Goal: Transaction & Acquisition: Purchase product/service

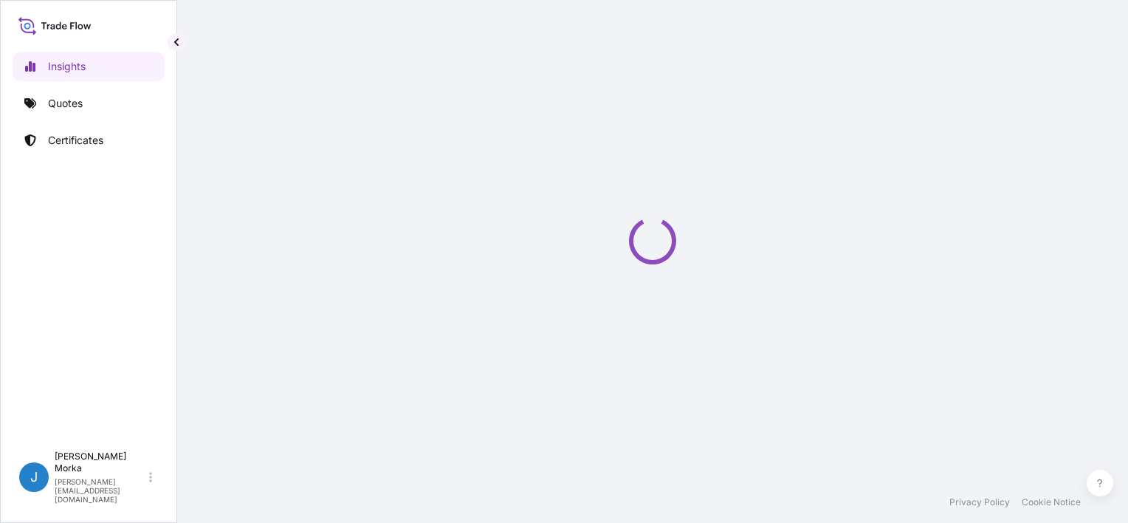
select select "2025"
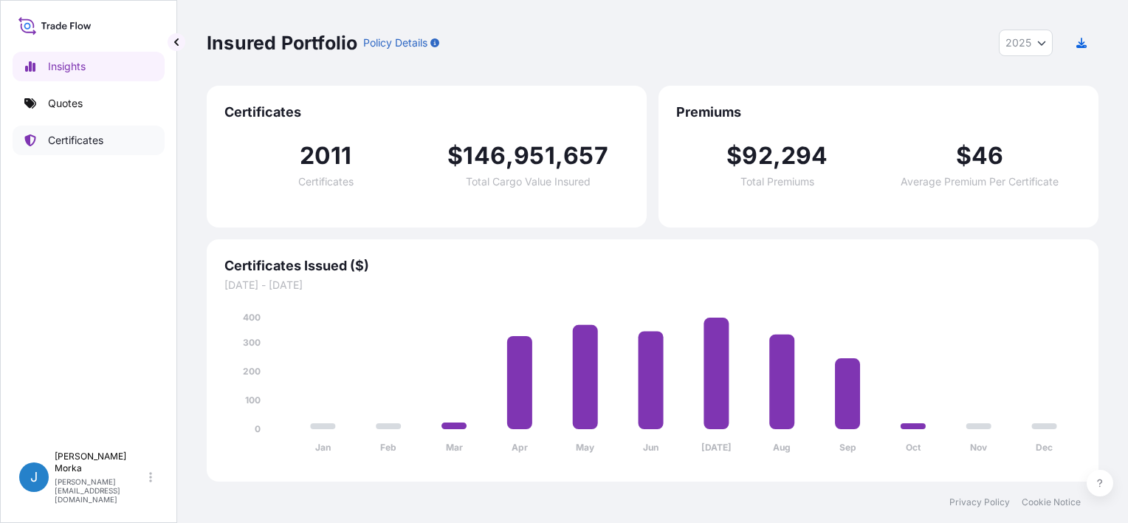
click at [80, 112] on link "Quotes" at bounding box center [89, 104] width 152 height 30
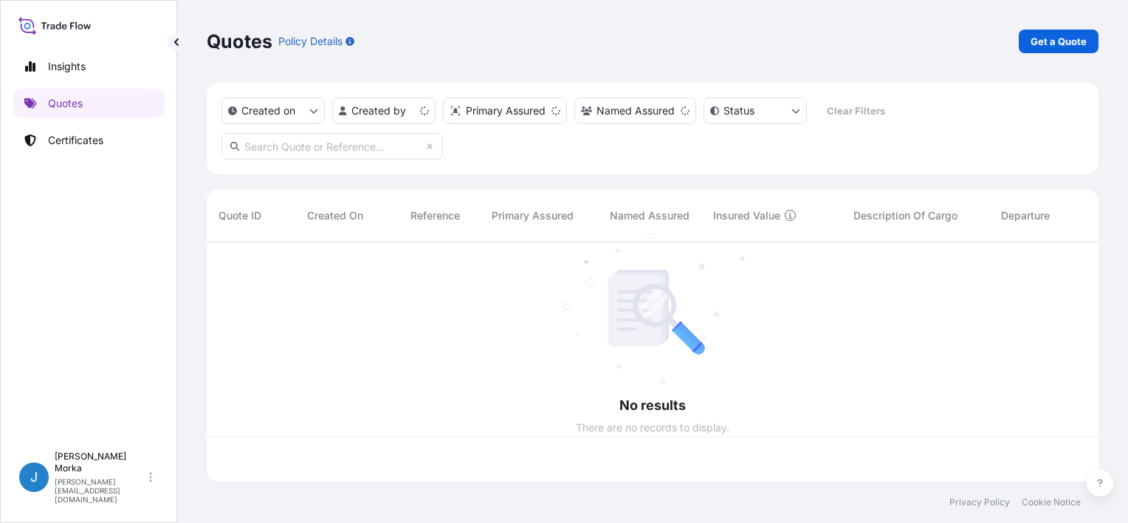
scroll to position [236, 880]
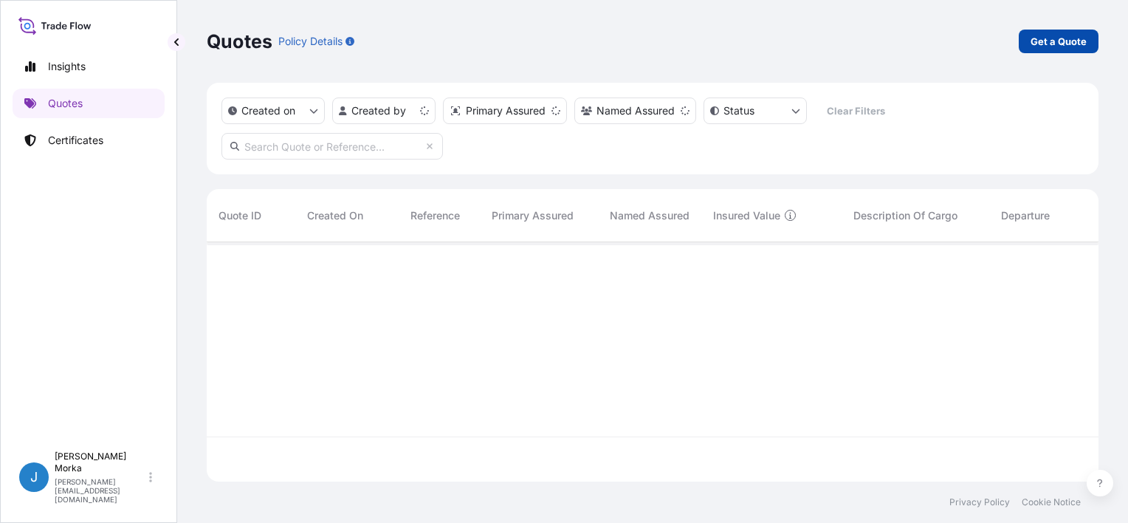
click at [1075, 48] on p "Get a Quote" at bounding box center [1058, 41] width 56 height 15
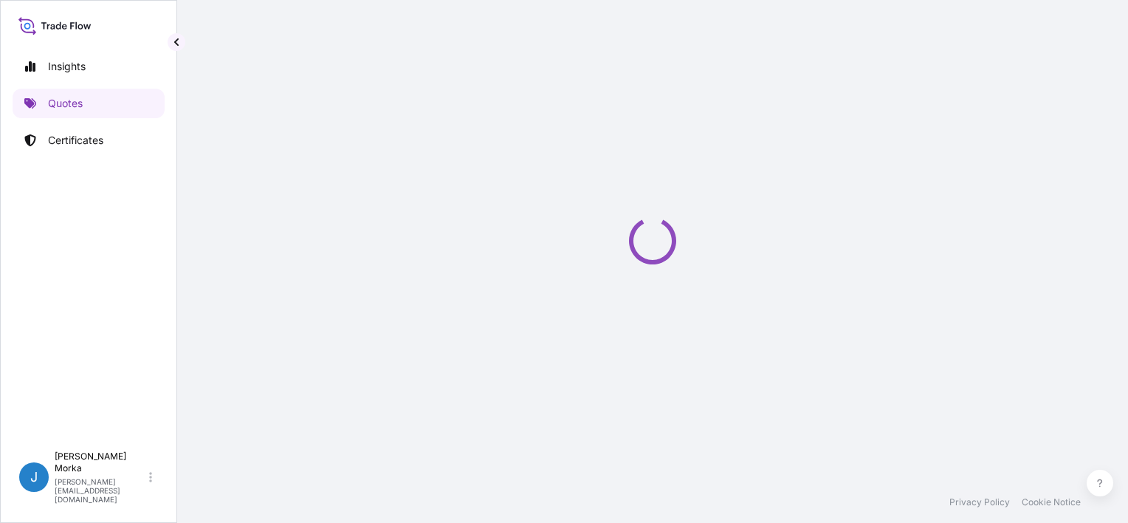
scroll to position [24, 0]
select select "Sea"
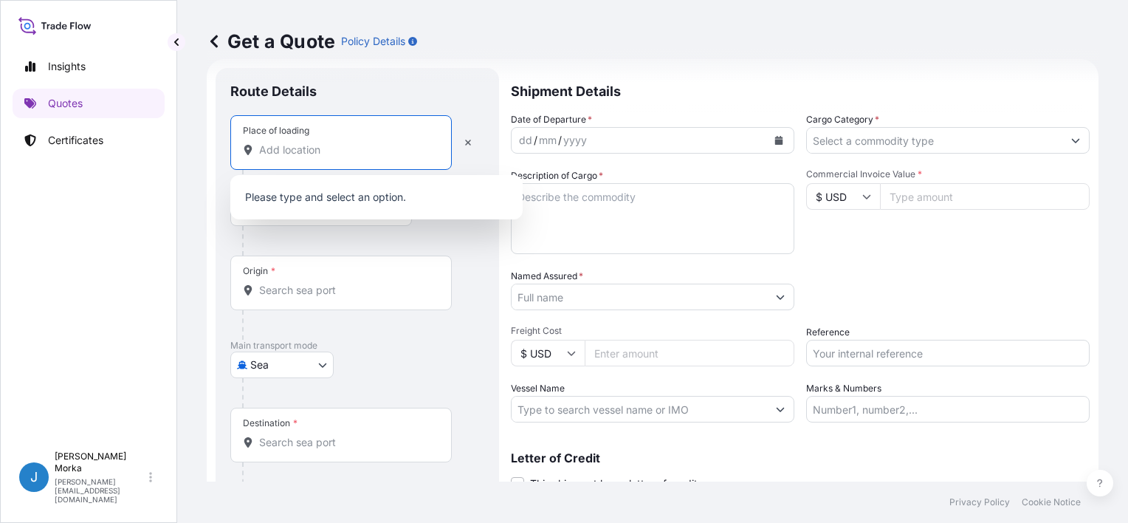
click at [285, 154] on input "Place of loading" at bounding box center [346, 149] width 174 height 15
paste input "CZARNA BIAŁOSTOCKA"
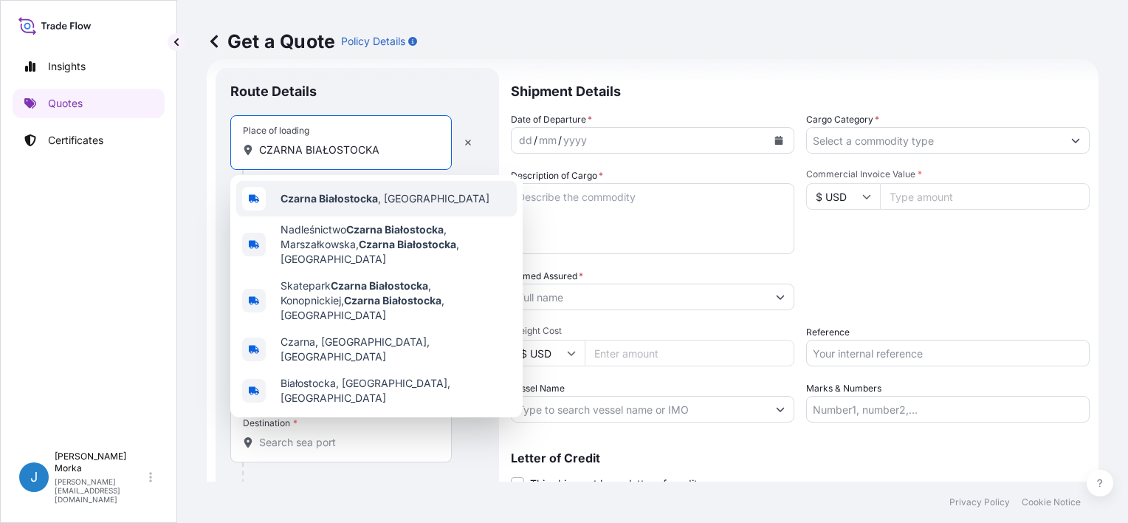
click at [332, 193] on b "Czarna Białostocka" at bounding box center [328, 198] width 97 height 13
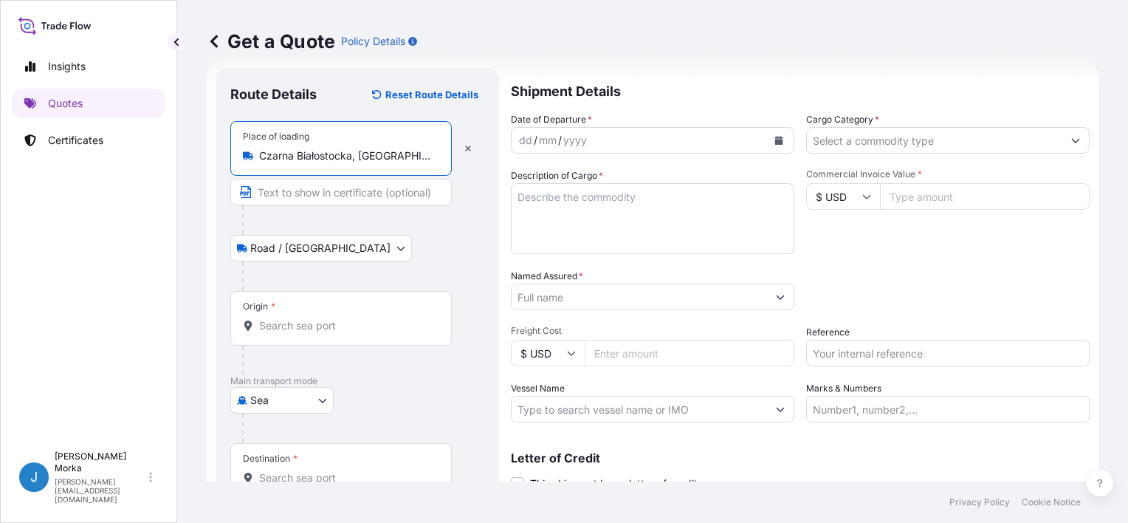
type input "Czarna Białostocka, Poland"
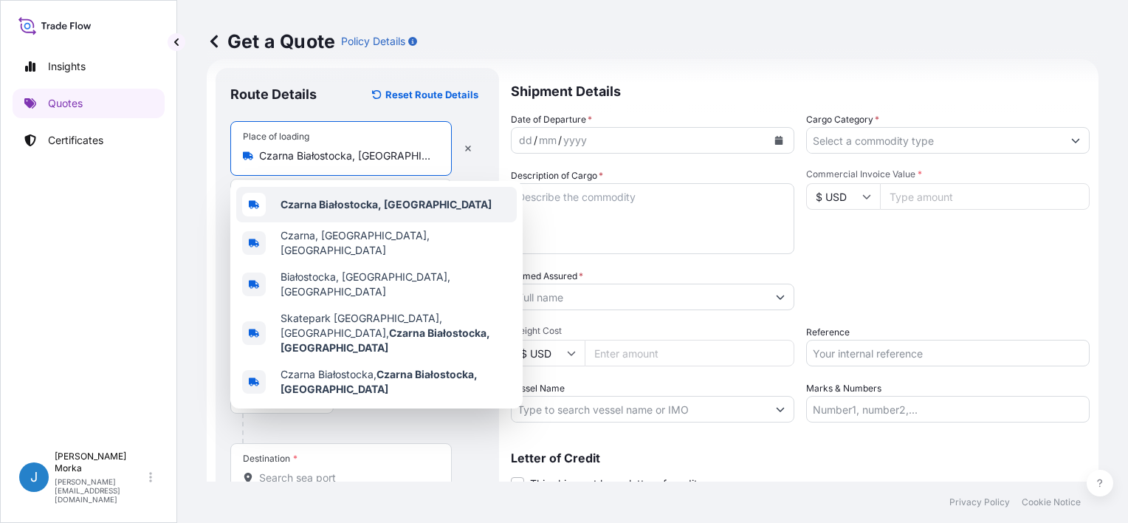
click at [192, 166] on div "Get a Quote Policy Details Route Details Reset Route Details Place of loading C…" at bounding box center [652, 240] width 951 height 481
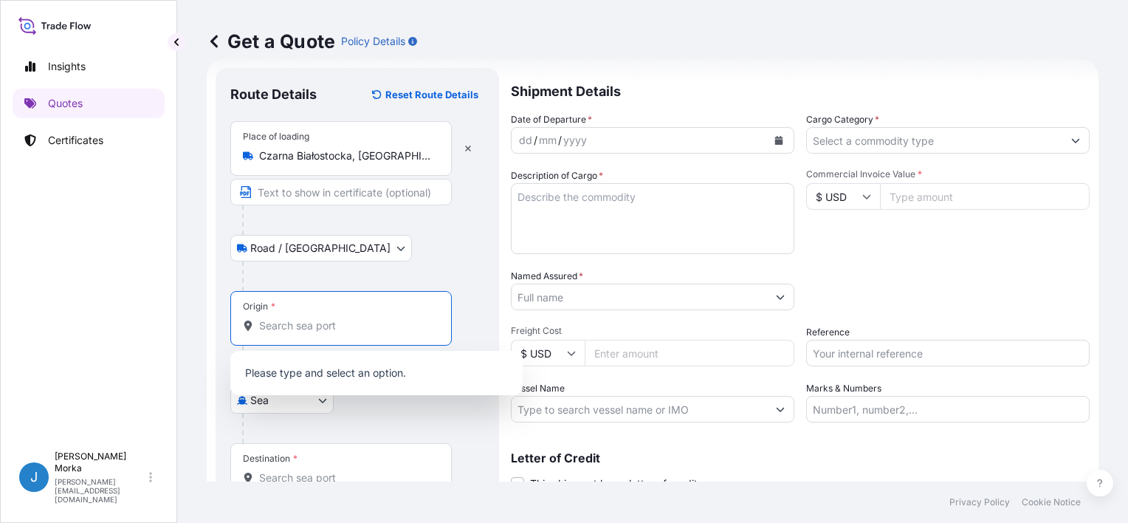
click at [282, 324] on input "Origin *" at bounding box center [346, 325] width 174 height 15
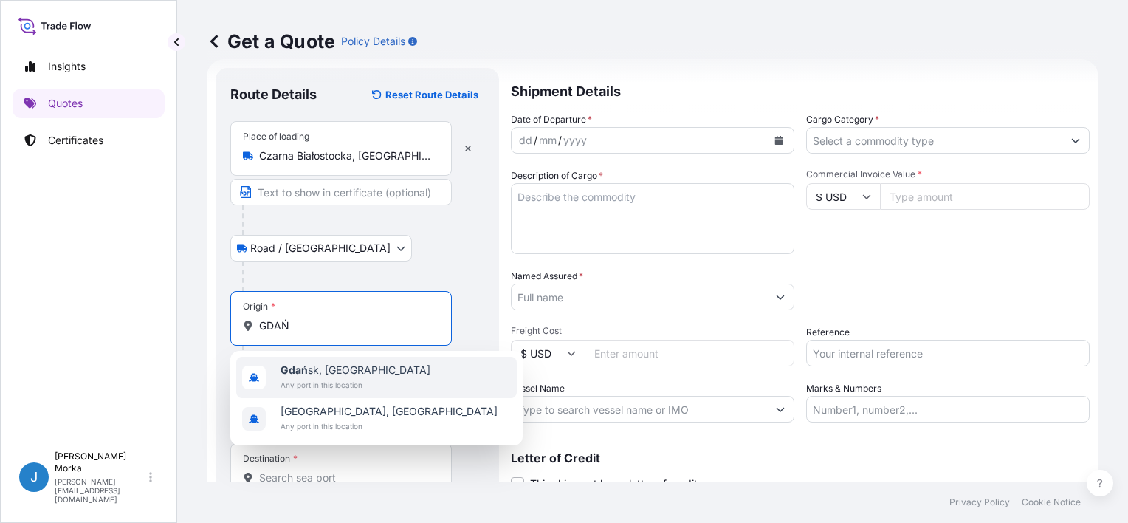
click at [365, 378] on div "Gdań sk, Poland Any port in this location" at bounding box center [376, 377] width 280 height 41
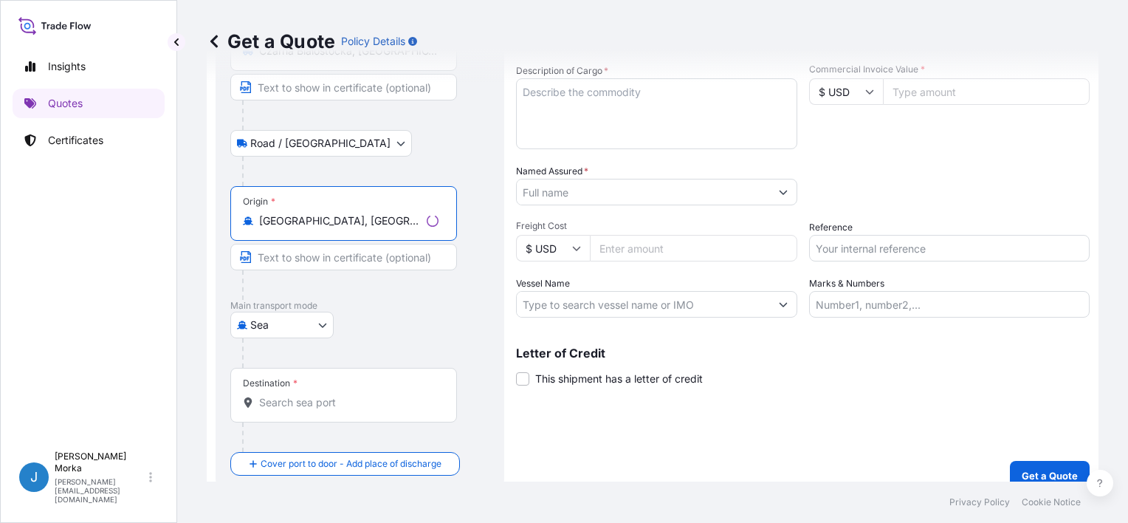
scroll to position [145, 0]
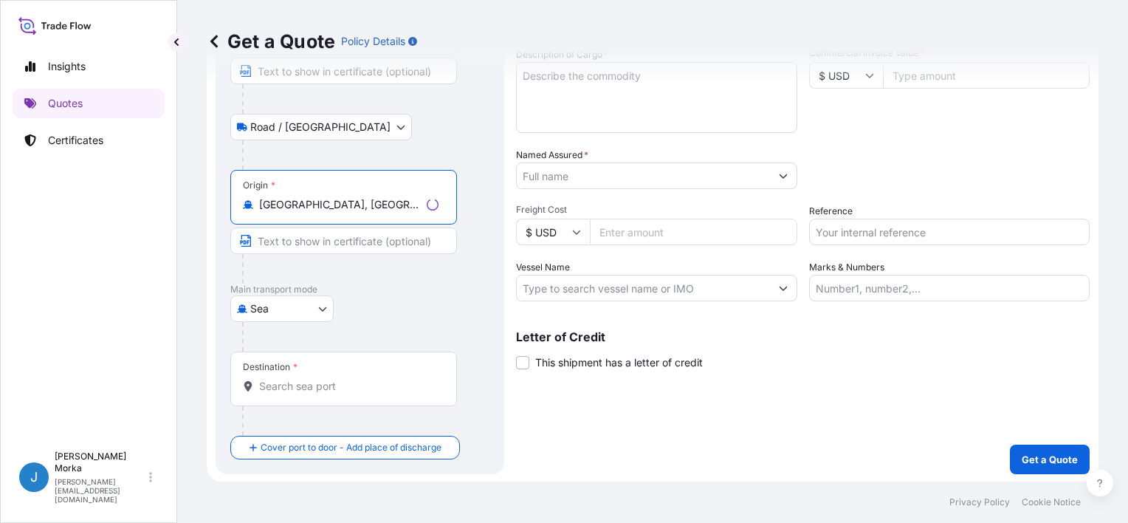
type input "Gdańsk, Poland"
click at [345, 400] on div "Destination *" at bounding box center [343, 378] width 227 height 55
click at [345, 393] on input "Destination *" at bounding box center [348, 386] width 179 height 15
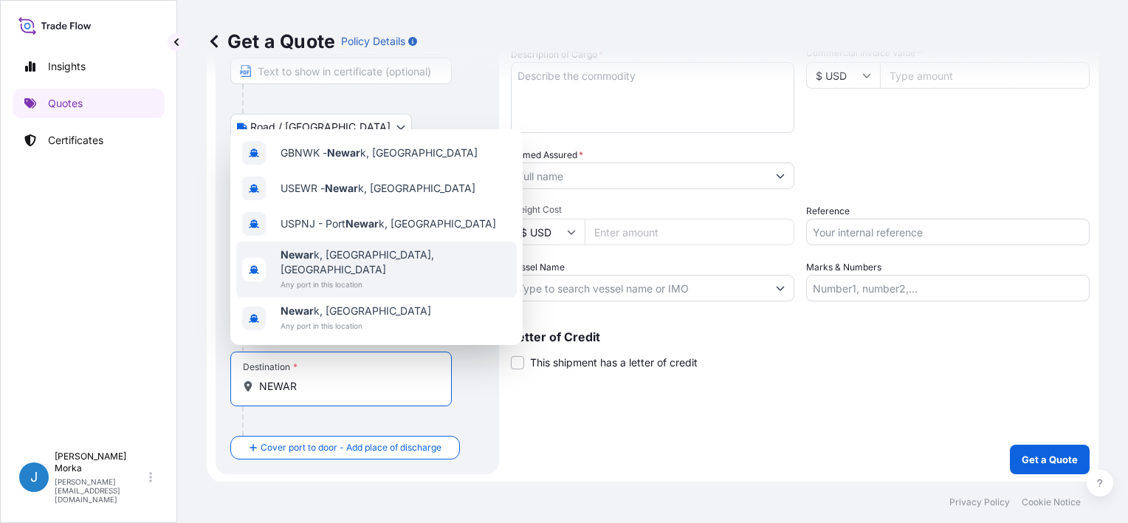
click at [357, 278] on span "Any port in this location" at bounding box center [395, 284] width 230 height 15
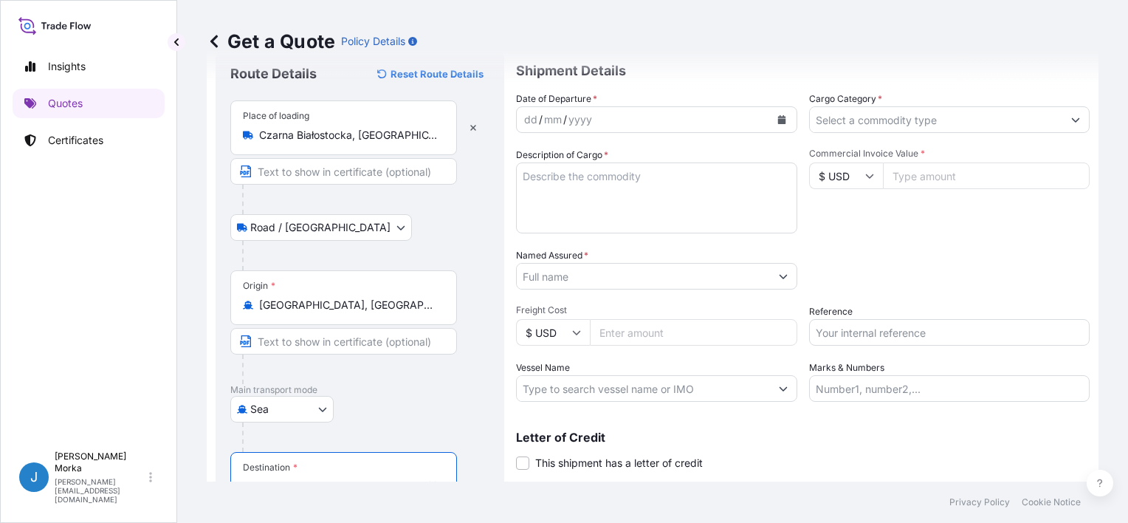
scroll to position [0, 0]
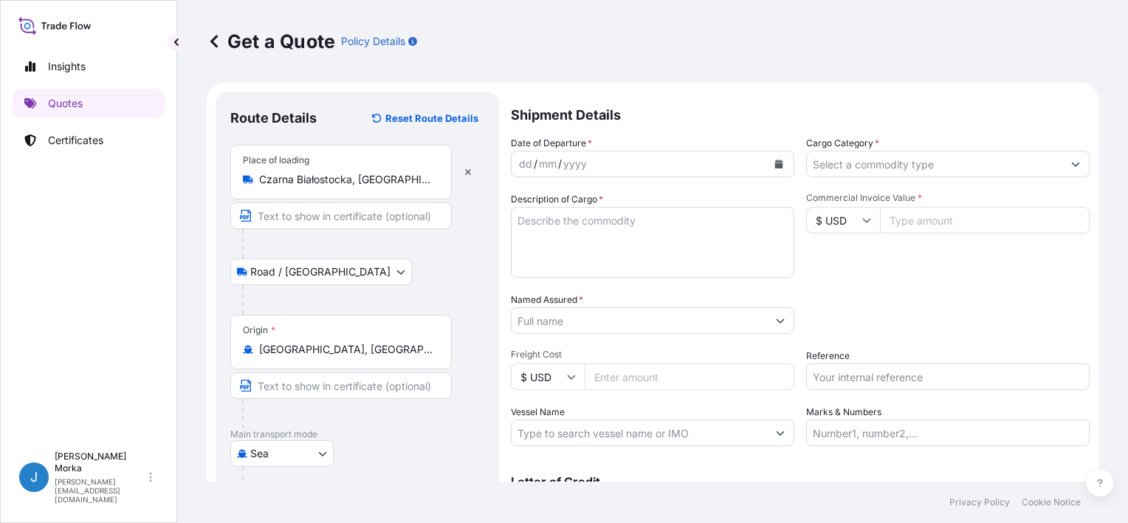
type input "Newark, NJ, USA"
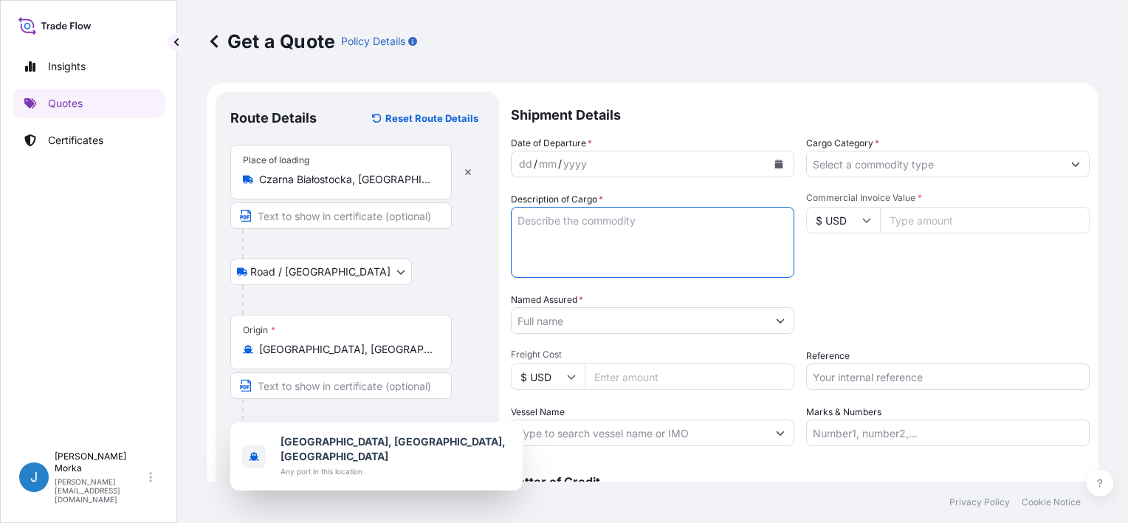
click at [617, 218] on textarea "Description of Cargo *" at bounding box center [652, 242] width 283 height 71
paste textarea "CONFECTIONERY PRODUCTS"
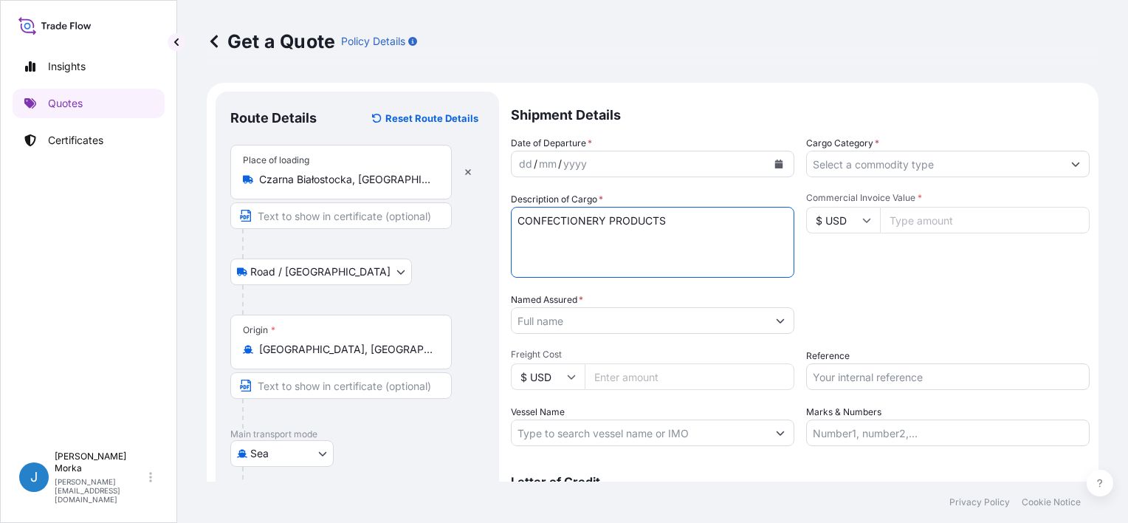
click at [519, 221] on textarea "CONFECTIONERY PRODUCTS" at bounding box center [652, 242] width 283 height 71
click at [534, 217] on textarea "CONFECTIONERY PRODUCTS" at bounding box center [652, 242] width 283 height 71
paste textarea "TIIU2319178"
click at [663, 233] on textarea "TIIU2319178 CONFECTIONERY PRODUCTS" at bounding box center [652, 242] width 283 height 71
paste textarea "8020"
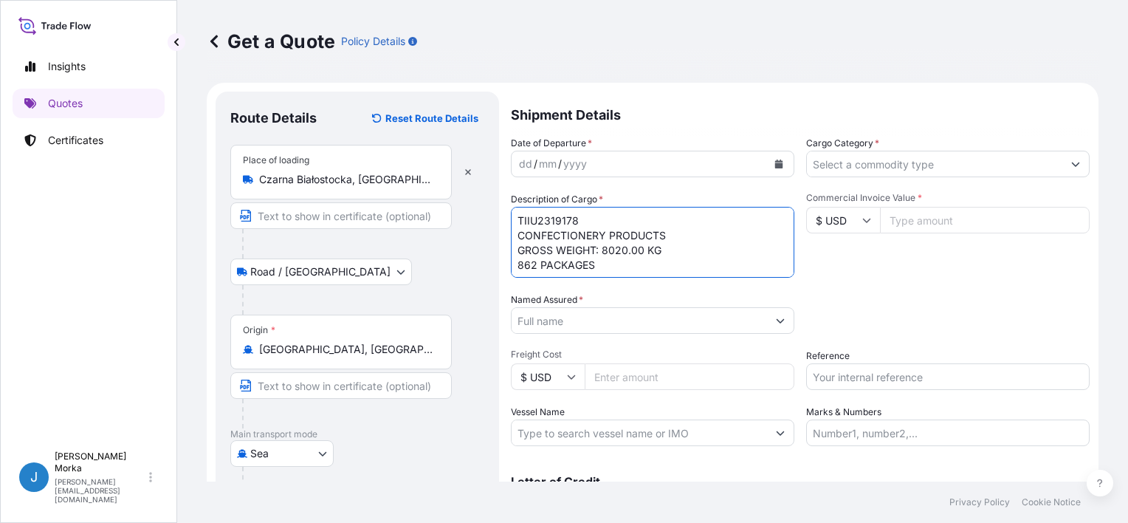
type textarea "TIIU2319178 CONFECTIONERY PRODUCTS GROSS WEIGHT: 8020.00 KG 862 PACKAGES"
click at [865, 162] on input "Cargo Category *" at bounding box center [934, 164] width 255 height 27
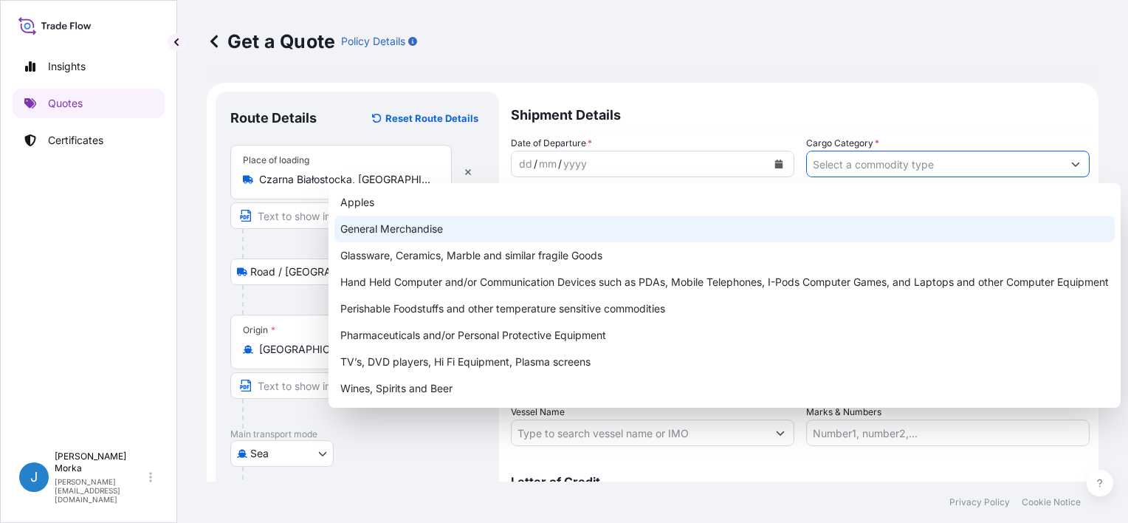
click at [473, 224] on div "General Merchandise" at bounding box center [724, 229] width 780 height 27
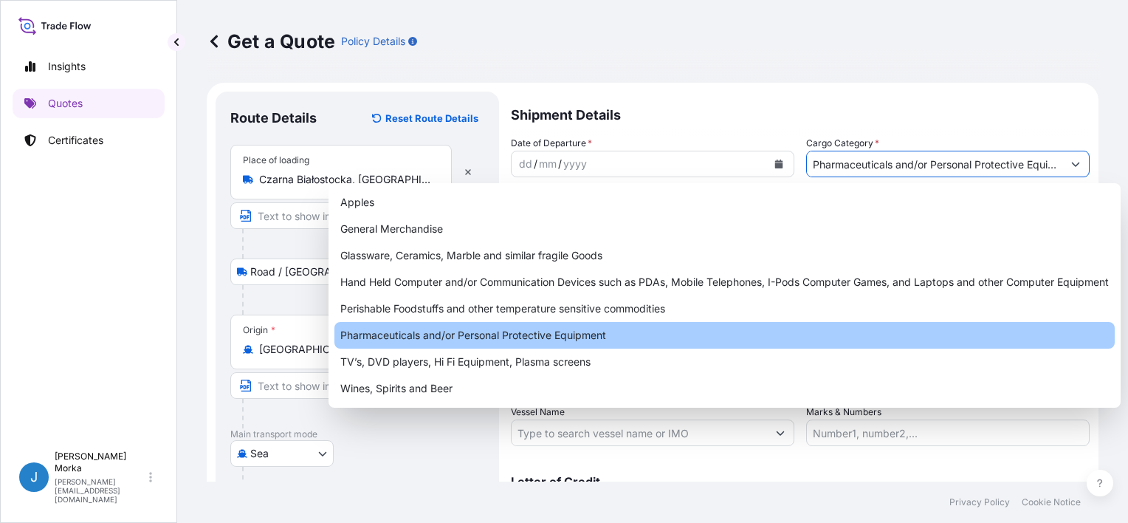
paste input "[PERSON_NAME] BROTHER TRADING INC"
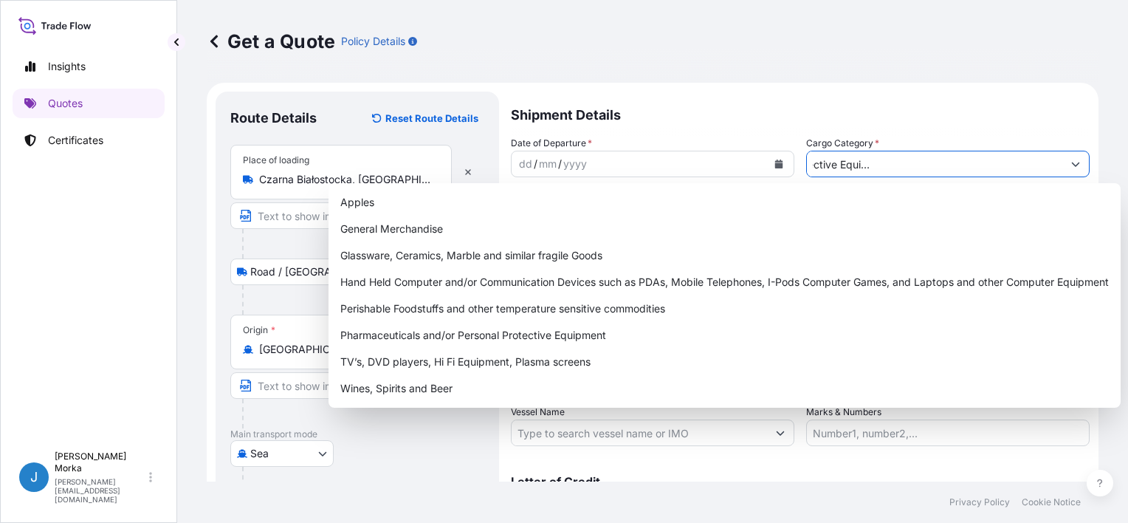
click at [1073, 159] on button "Show suggestions" at bounding box center [1075, 164] width 27 height 27
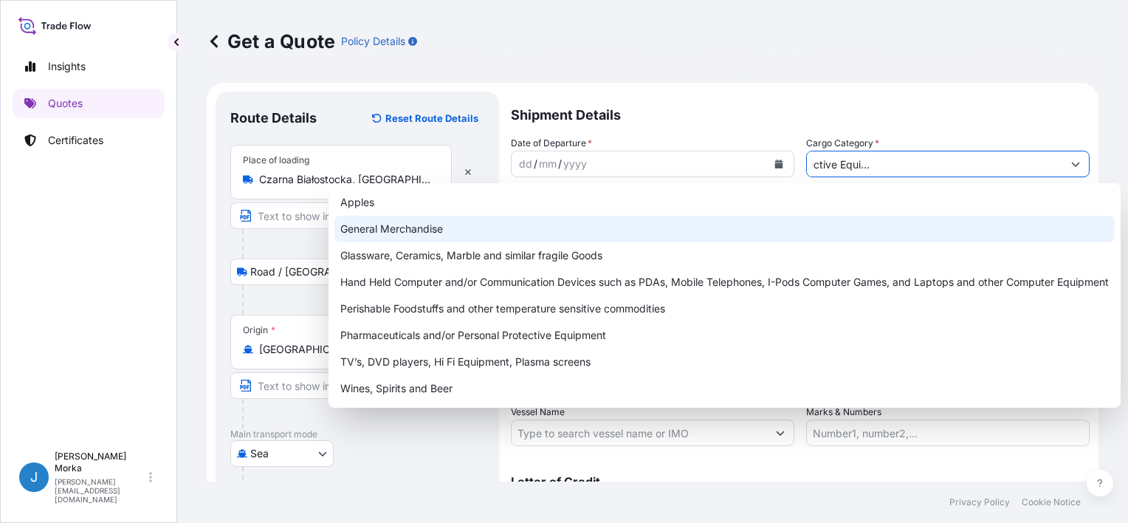
click at [473, 222] on div "General Merchandise" at bounding box center [724, 229] width 780 height 27
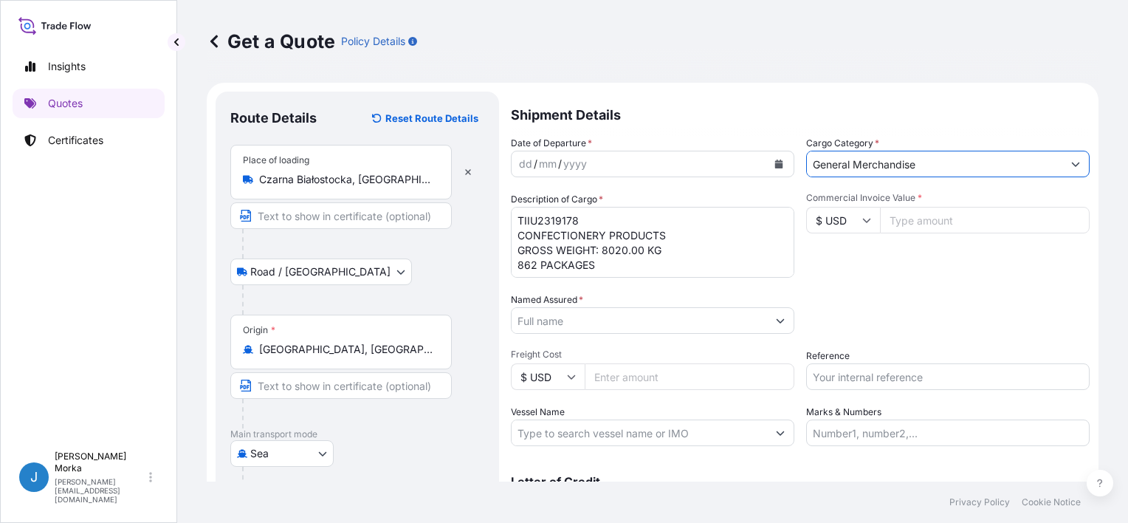
type input "General Merchandise"
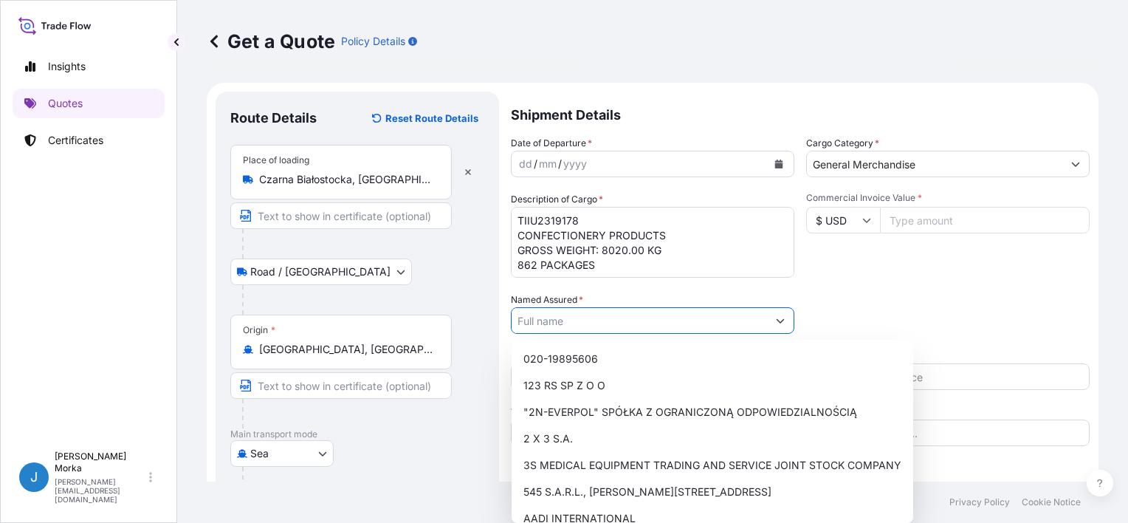
click at [548, 319] on input "Named Assured *" at bounding box center [639, 320] width 255 height 27
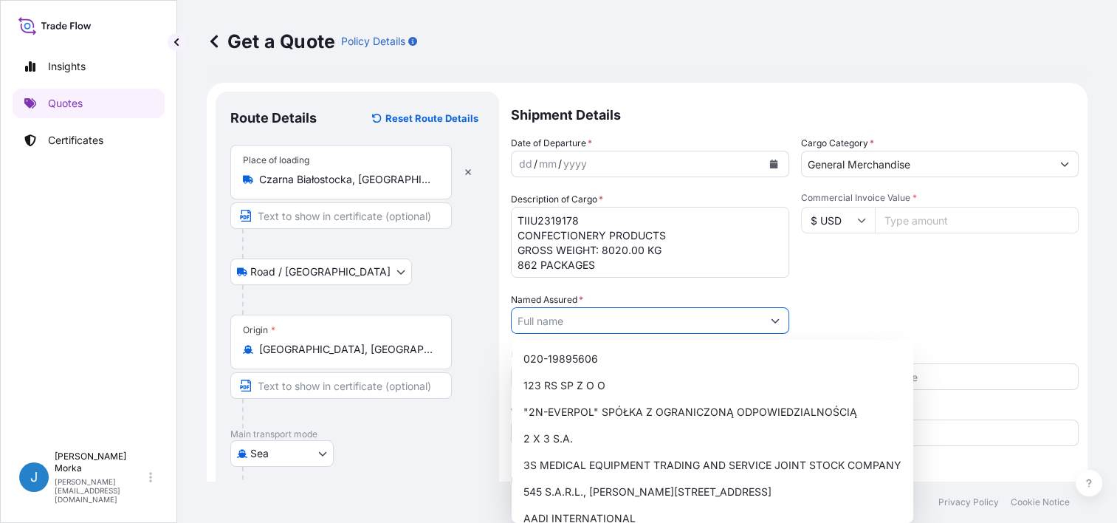
paste input "[PERSON_NAME] BROTHER TRADING INC"
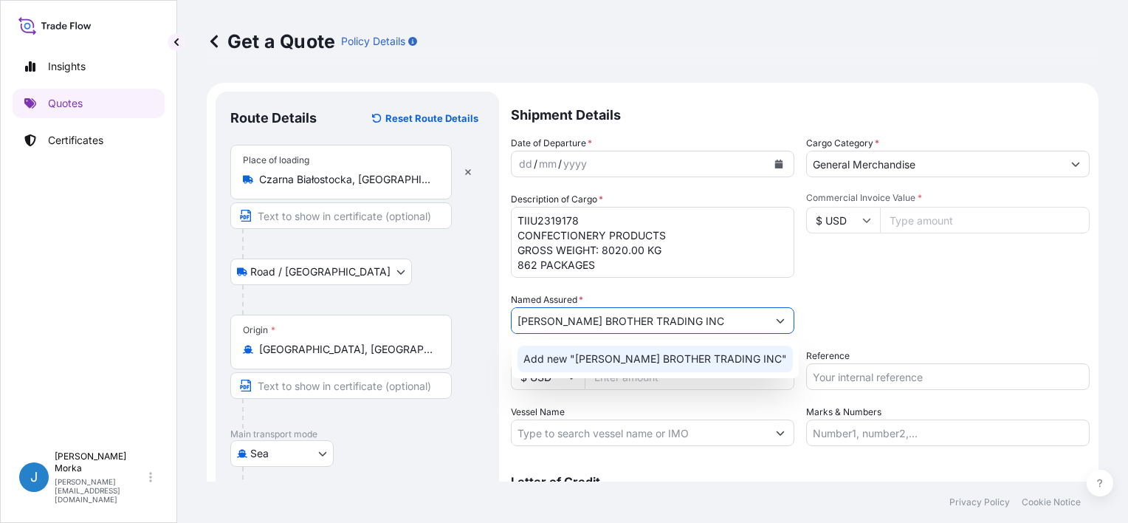
click at [617, 351] on div "Add new "GABRIEL BROTHER TRADING INC"" at bounding box center [654, 358] width 275 height 27
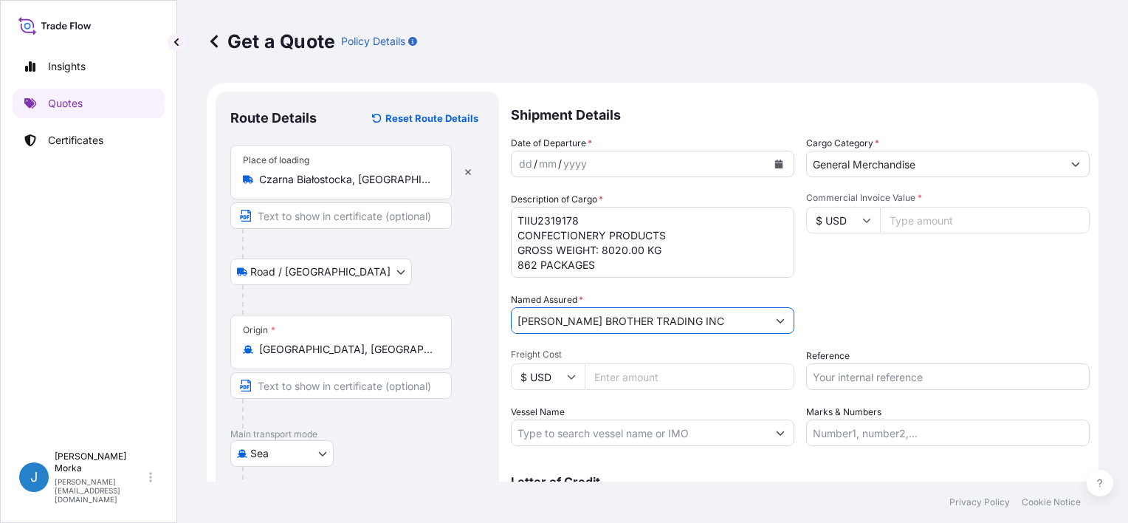
type input "[PERSON_NAME] BROTHER TRADING INC"
click at [867, 369] on input "Reference" at bounding box center [947, 376] width 283 height 27
paste input "S02052060"
type input "S02052060"
click at [854, 310] on div "Packing Category Type to search a container mode Please select a primary mode o…" at bounding box center [947, 312] width 283 height 41
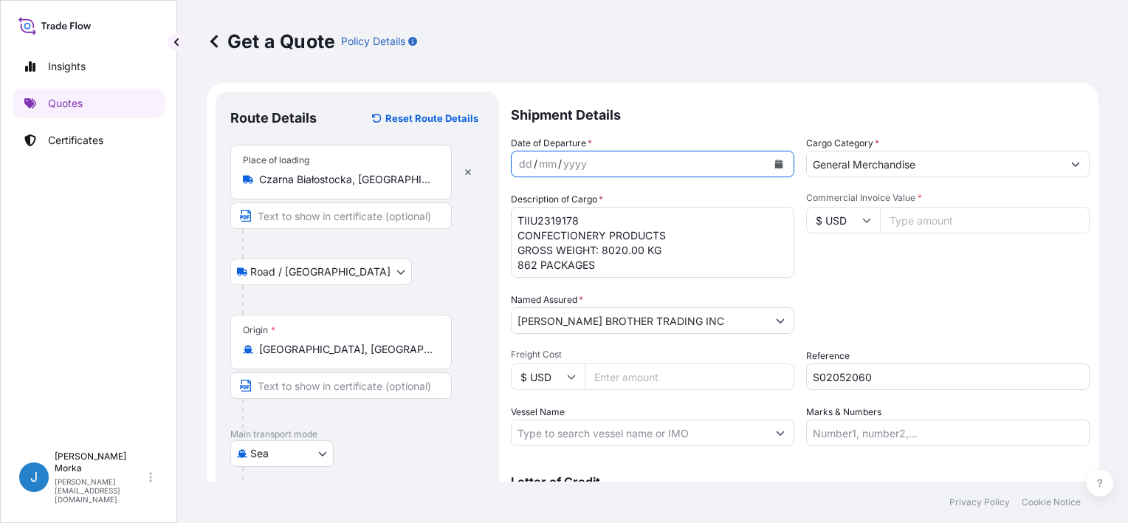
click at [777, 164] on icon "Calendar" at bounding box center [779, 163] width 8 height 9
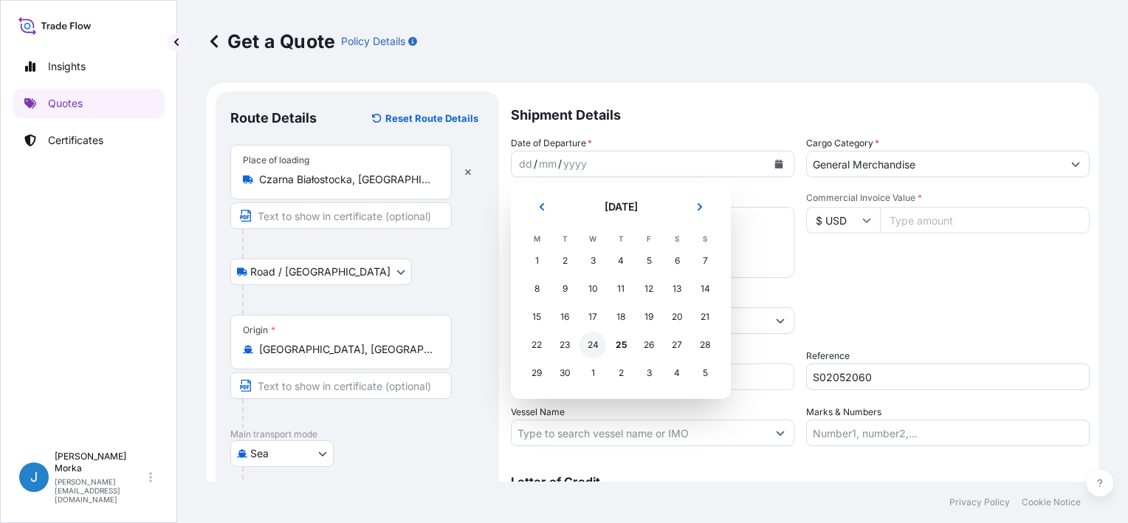
click at [591, 340] on div "24" at bounding box center [592, 344] width 27 height 27
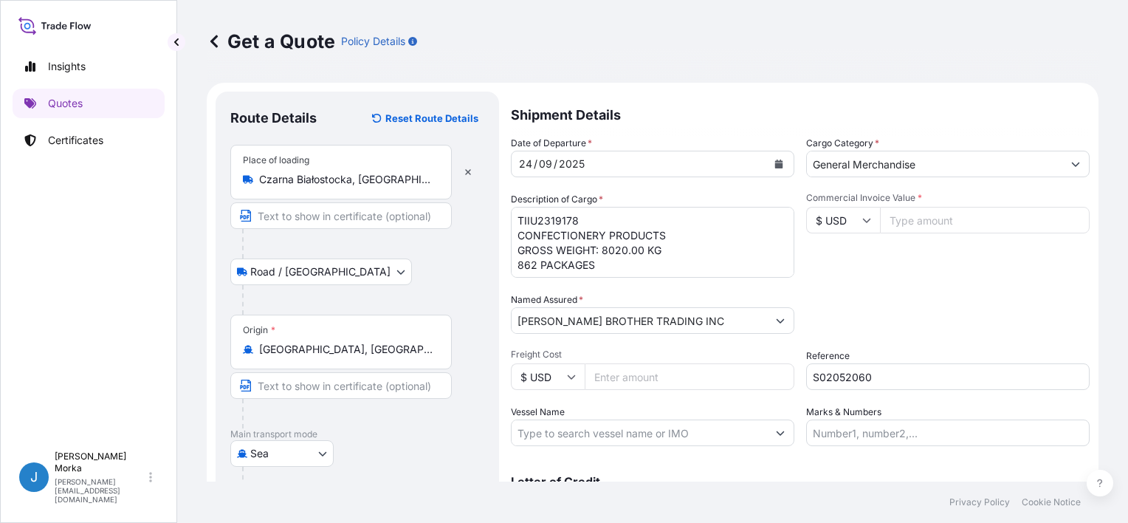
click at [920, 215] on input "Commercial Invoice Value *" at bounding box center [985, 220] width 210 height 27
type input "82473.40"
click at [983, 323] on div "Packing Category Type to search a container mode Please select a primary mode o…" at bounding box center [947, 312] width 283 height 41
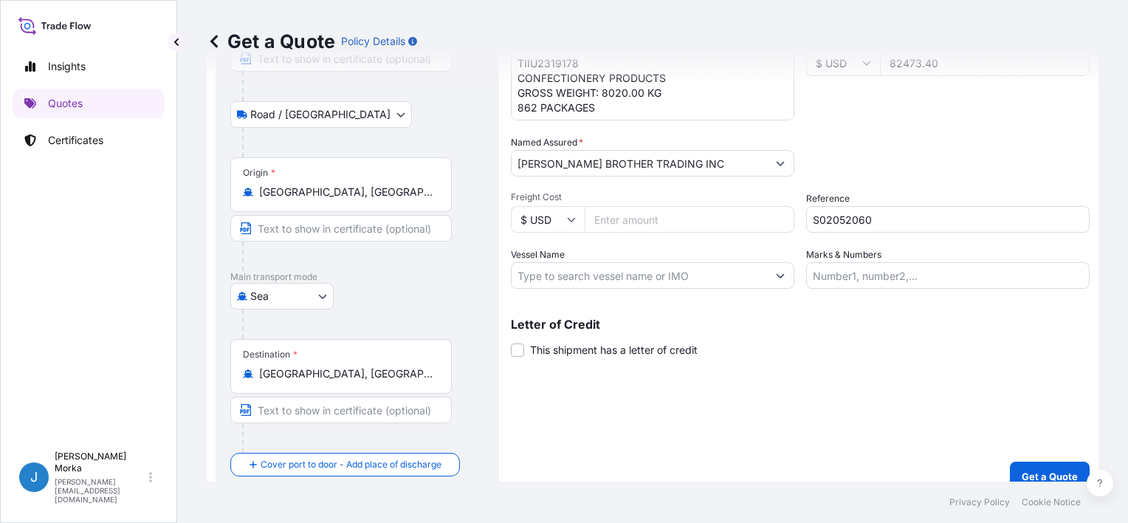
scroll to position [174, 0]
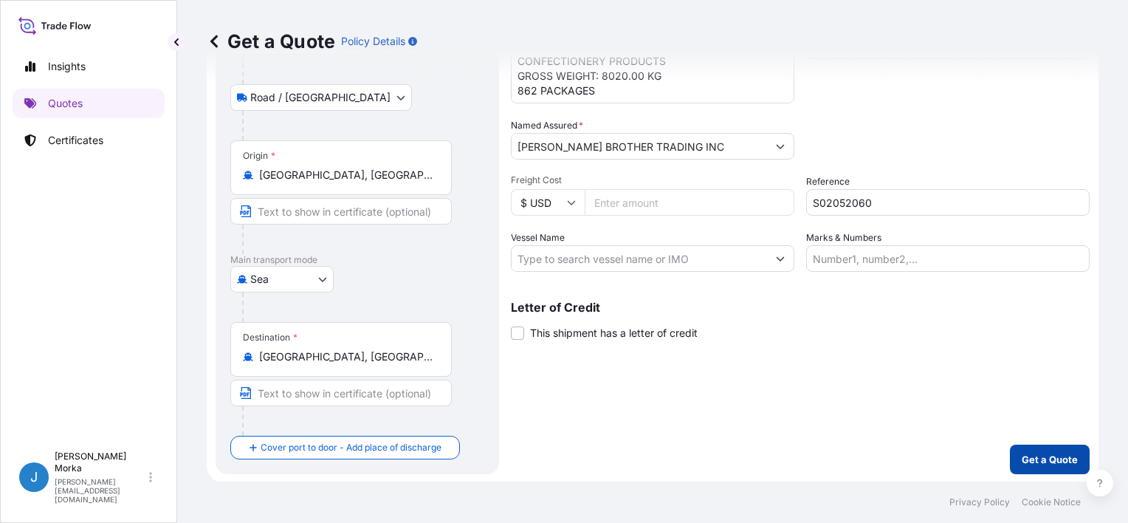
click at [1032, 462] on p "Get a Quote" at bounding box center [1050, 459] width 56 height 15
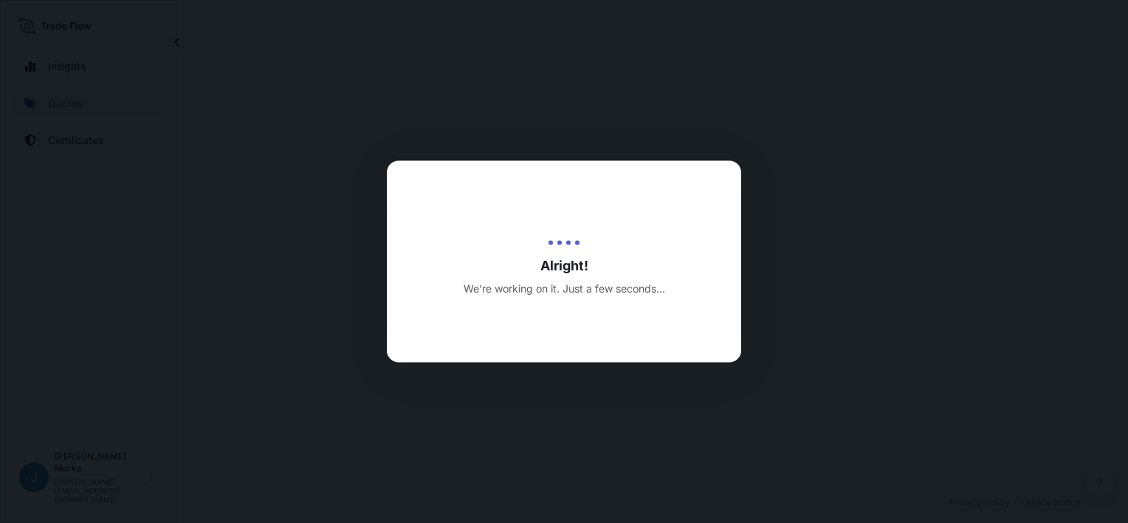
select select "Road / [GEOGRAPHIC_DATA]"
select select "Sea"
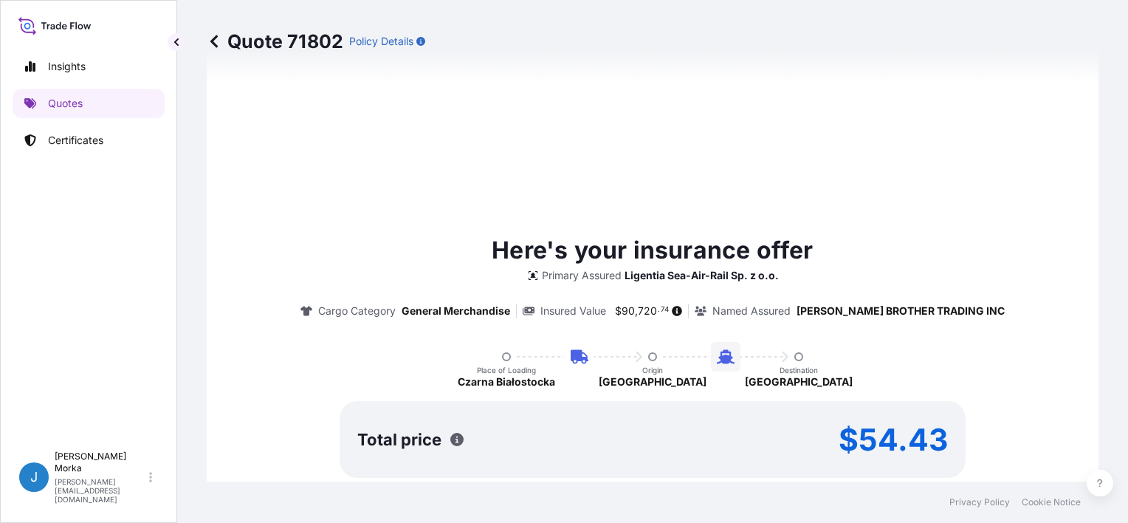
scroll to position [738, 0]
drag, startPoint x: 846, startPoint y: 426, endPoint x: 948, endPoint y: 426, distance: 101.9
click at [948, 426] on div "Total price $54.43" at bounding box center [653, 439] width 626 height 77
copy p "54.43"
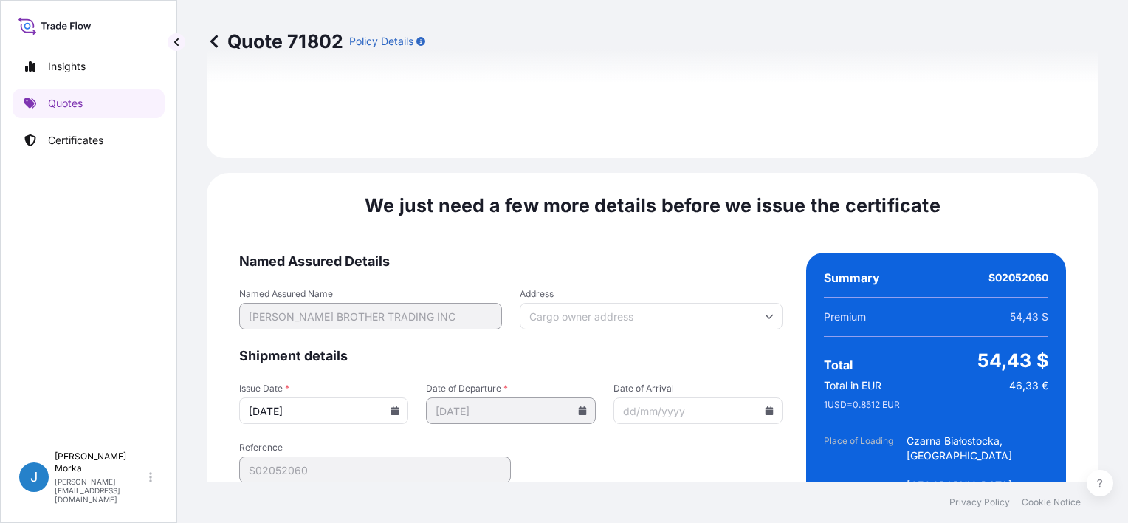
scroll to position [1959, 0]
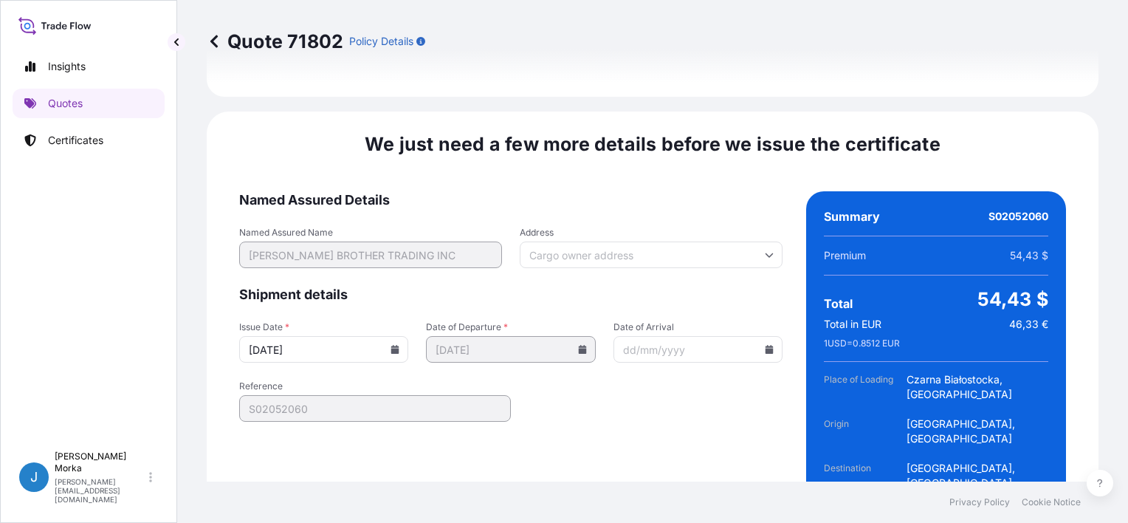
click at [393, 345] on icon at bounding box center [395, 349] width 8 height 9
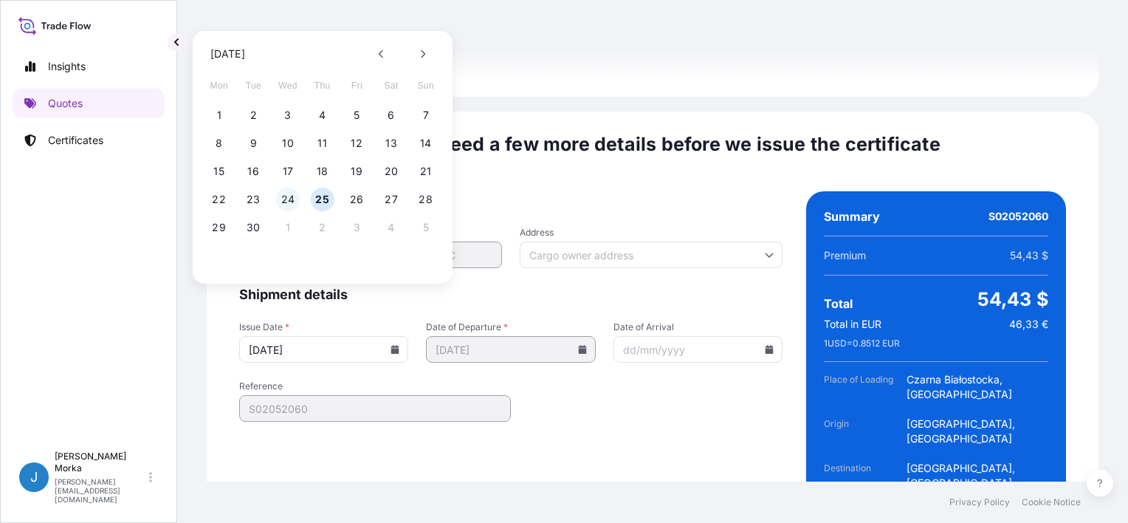
click at [292, 195] on button "24" at bounding box center [288, 199] width 24 height 24
type input "[DATE]"
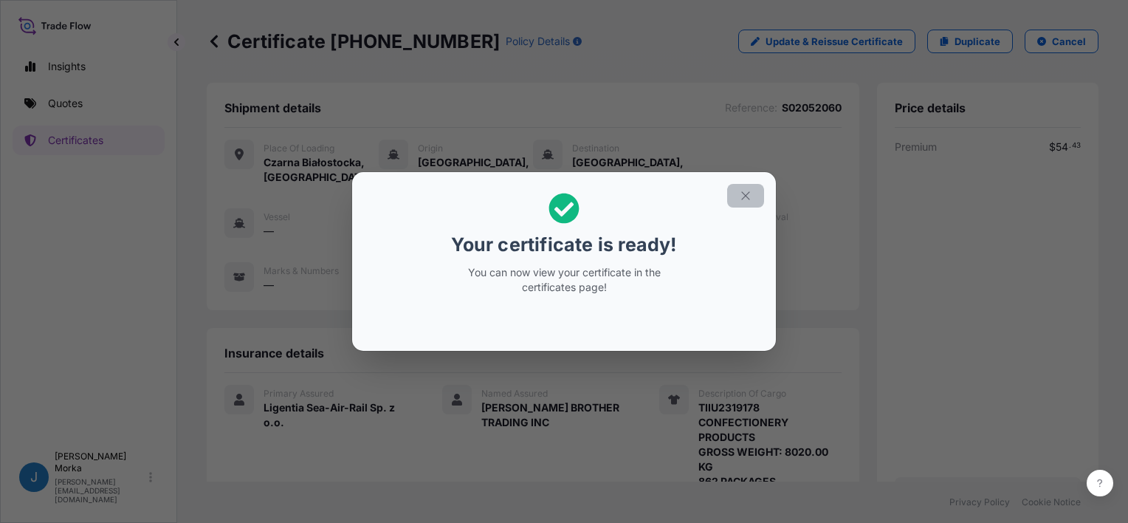
click at [746, 196] on icon "button" at bounding box center [745, 195] width 8 height 8
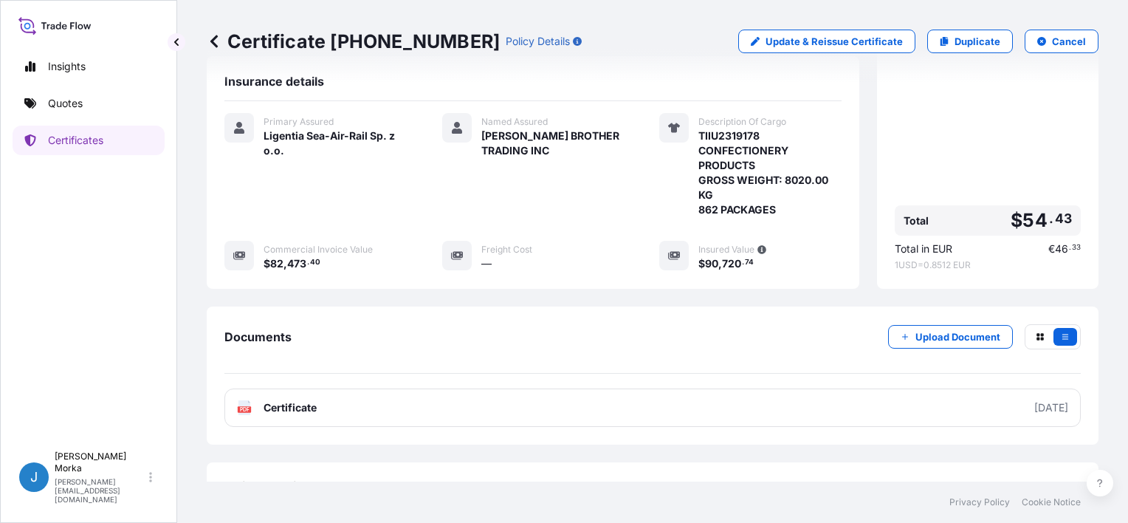
scroll to position [295, 0]
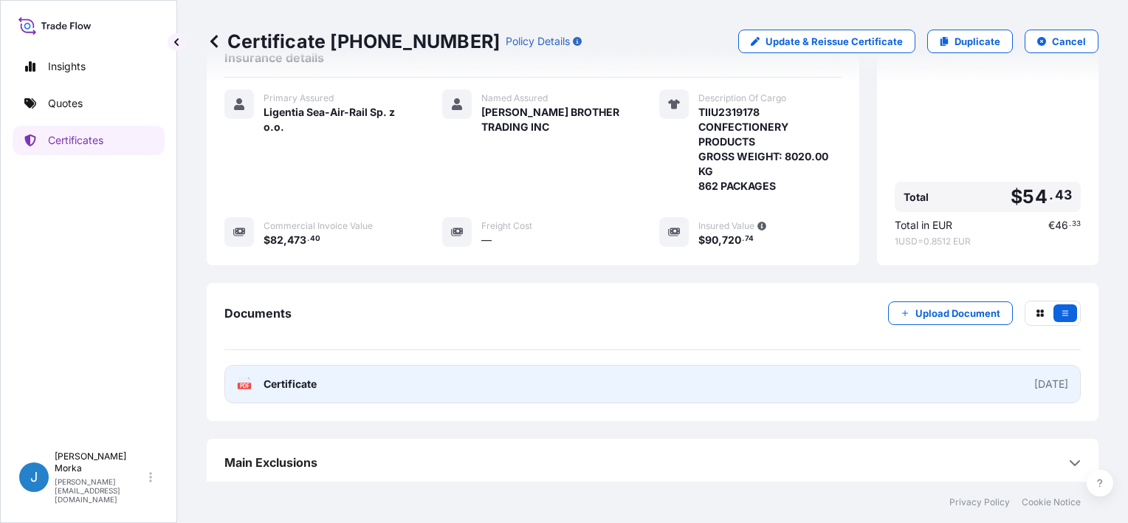
click at [639, 382] on link "PDF Certificate 2025-09-24" at bounding box center [652, 384] width 856 height 38
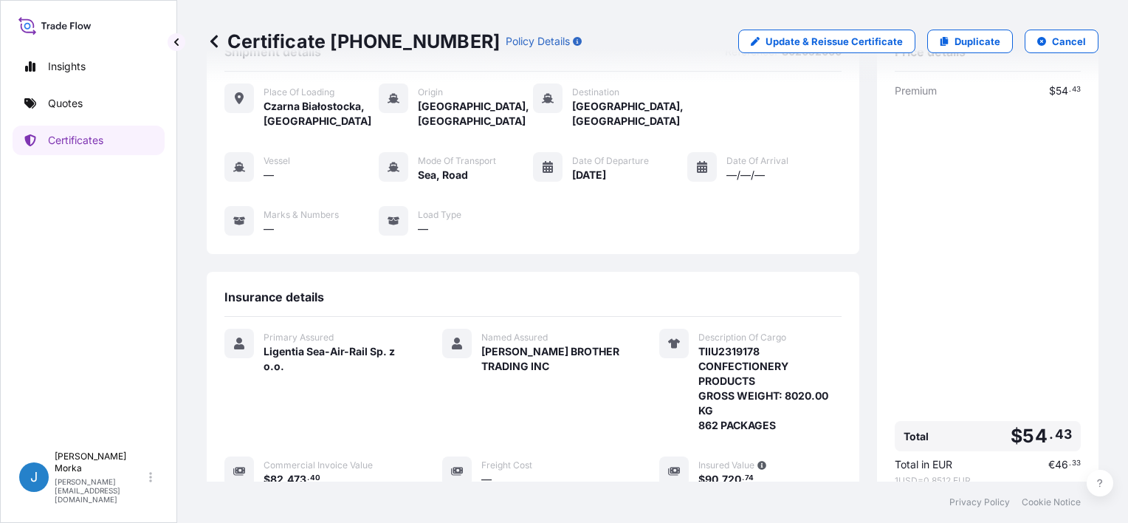
scroll to position [0, 0]
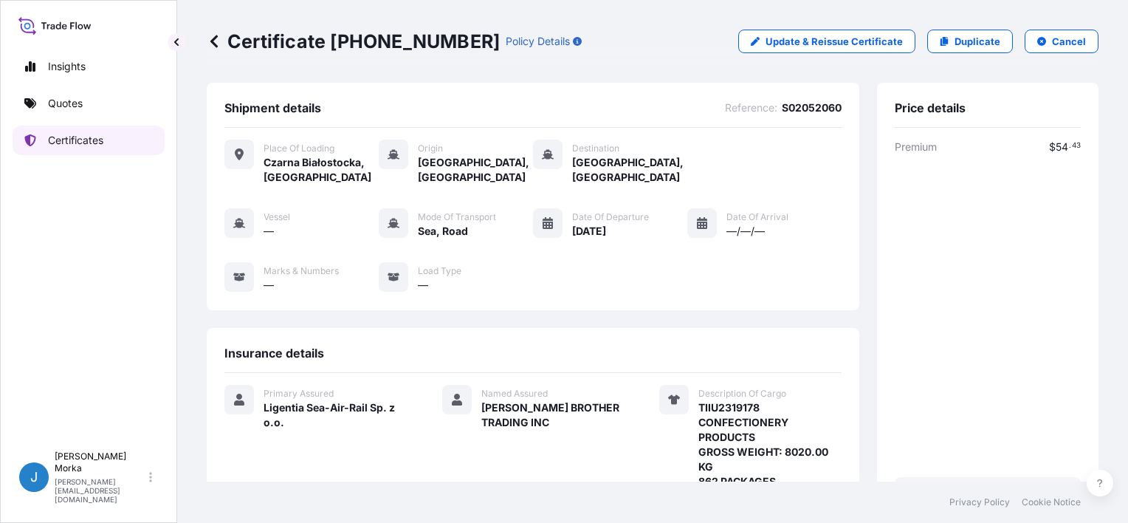
click at [80, 138] on p "Certificates" at bounding box center [75, 140] width 55 height 15
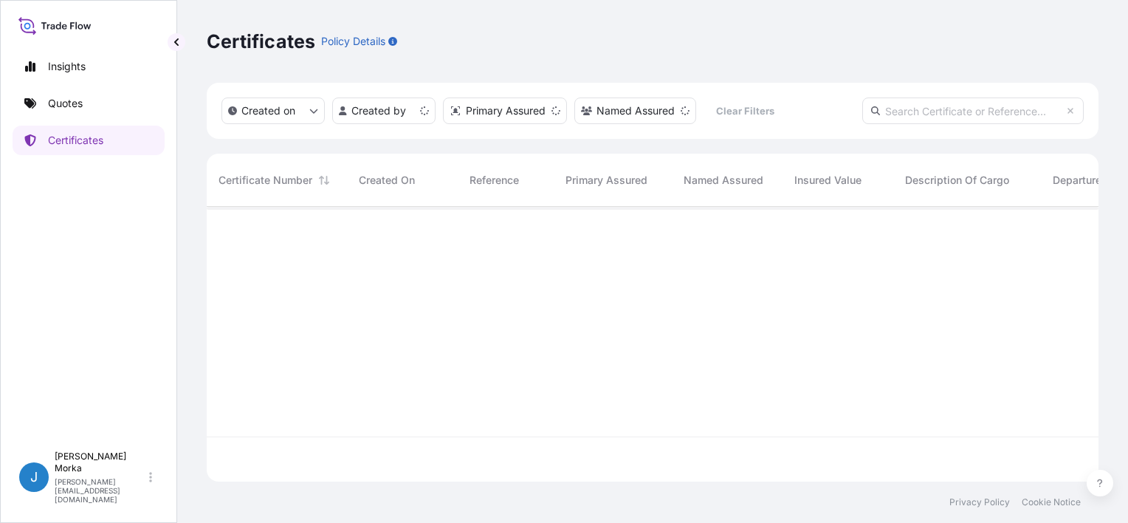
scroll to position [272, 880]
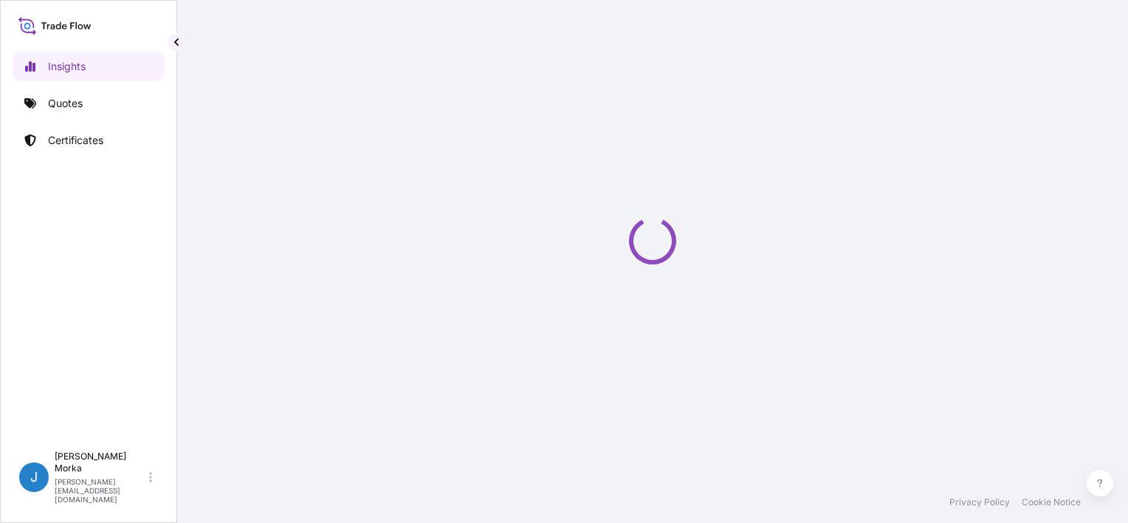
select select "2025"
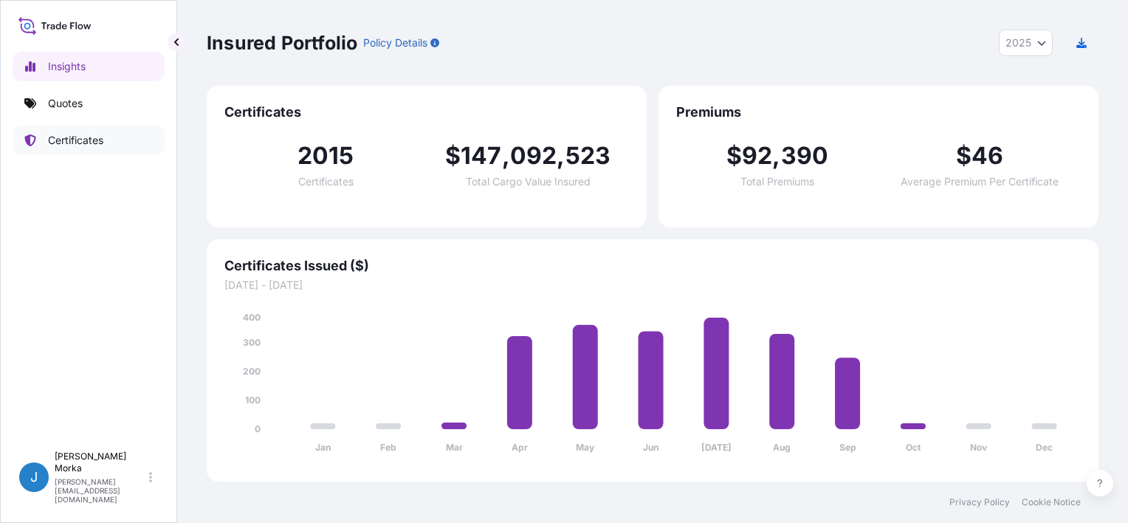
click at [60, 112] on link "Quotes" at bounding box center [89, 104] width 152 height 30
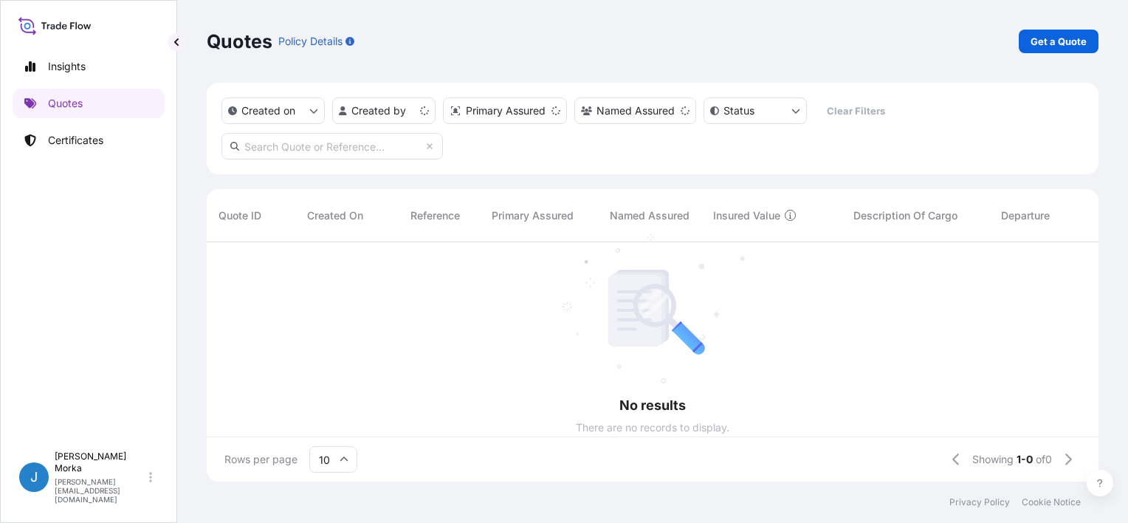
scroll to position [12, 12]
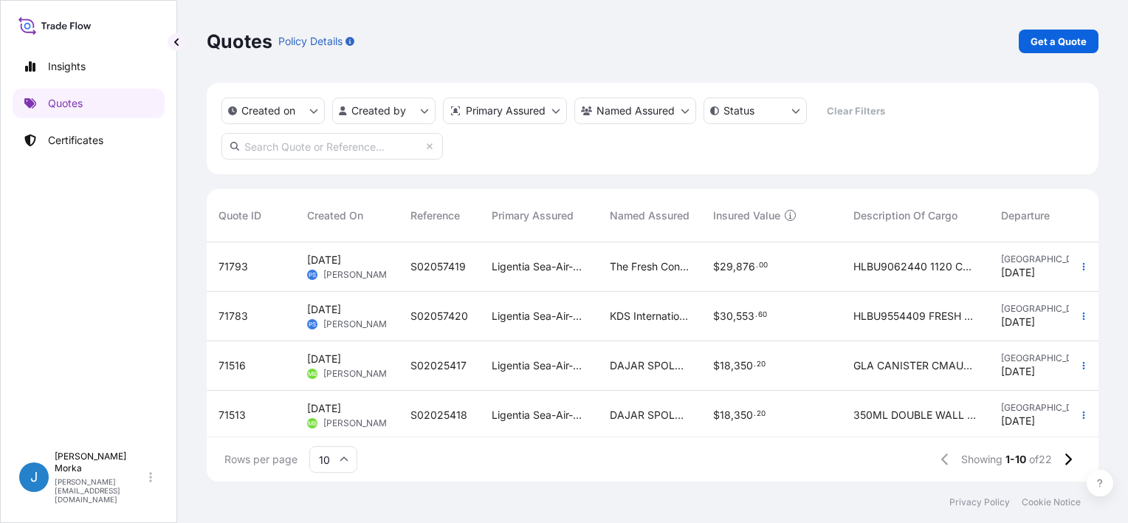
click at [1029, 39] on link "Get a Quote" at bounding box center [1059, 42] width 80 height 24
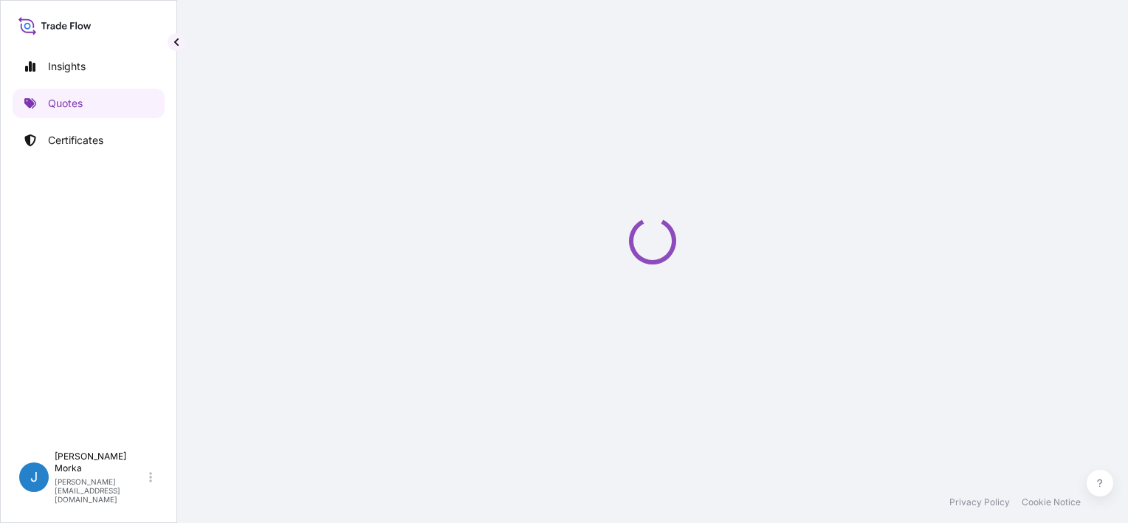
scroll to position [24, 0]
select select "Sea"
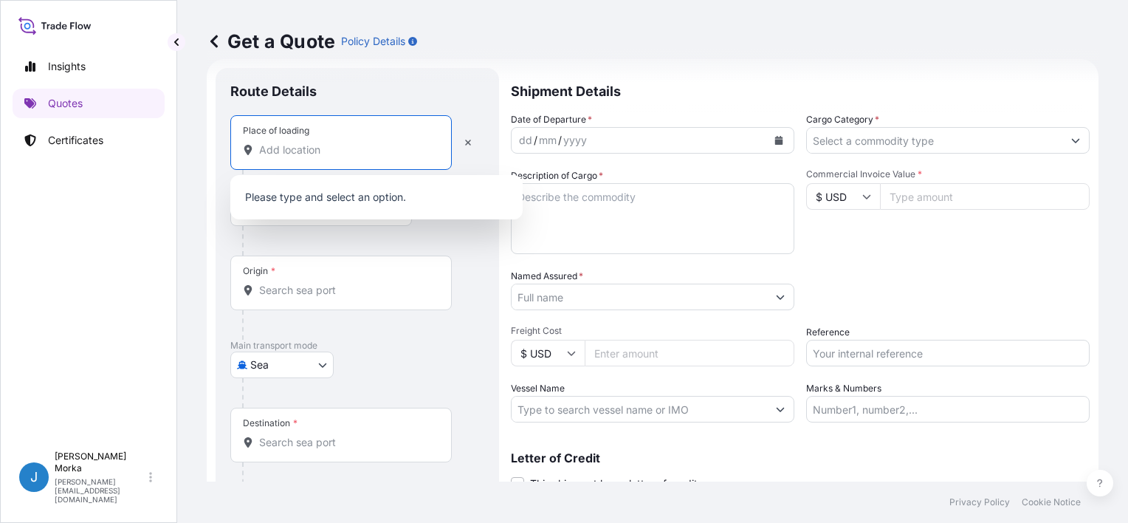
click at [320, 154] on input "Place of loading" at bounding box center [346, 149] width 174 height 15
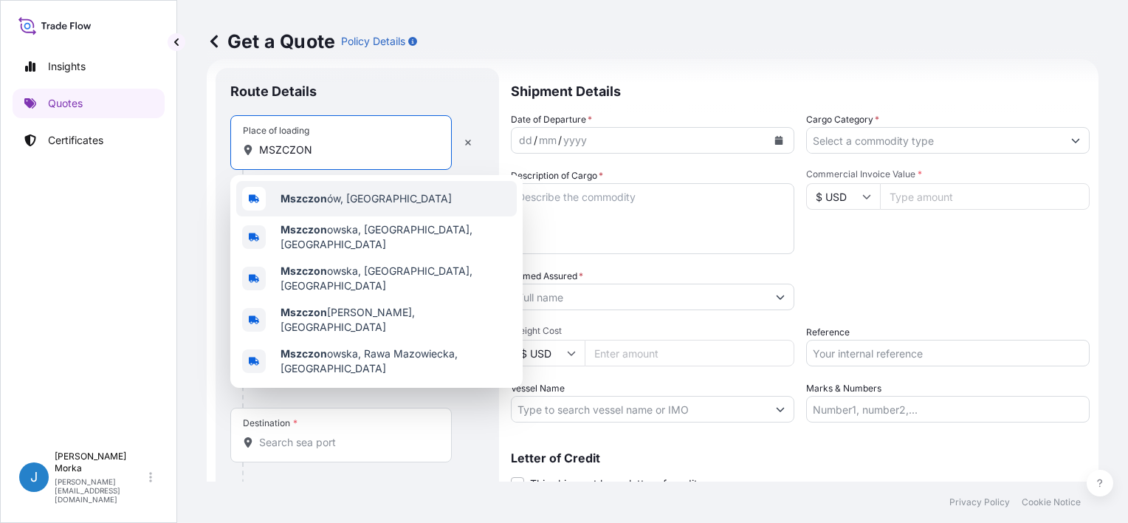
click at [343, 192] on span "Mszczon ów, [GEOGRAPHIC_DATA]" at bounding box center [365, 198] width 171 height 15
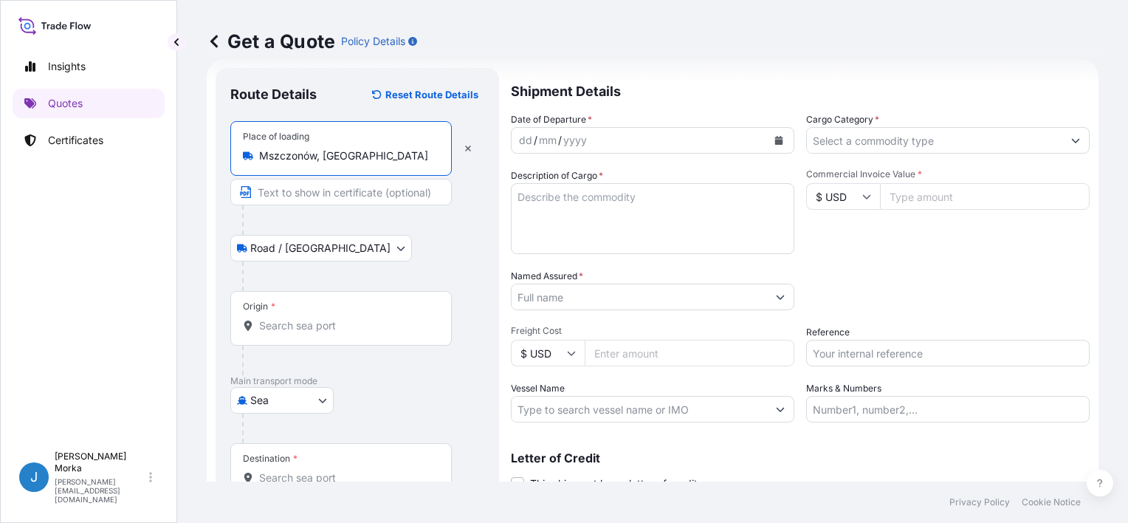
type input "Mszczonów, [GEOGRAPHIC_DATA]"
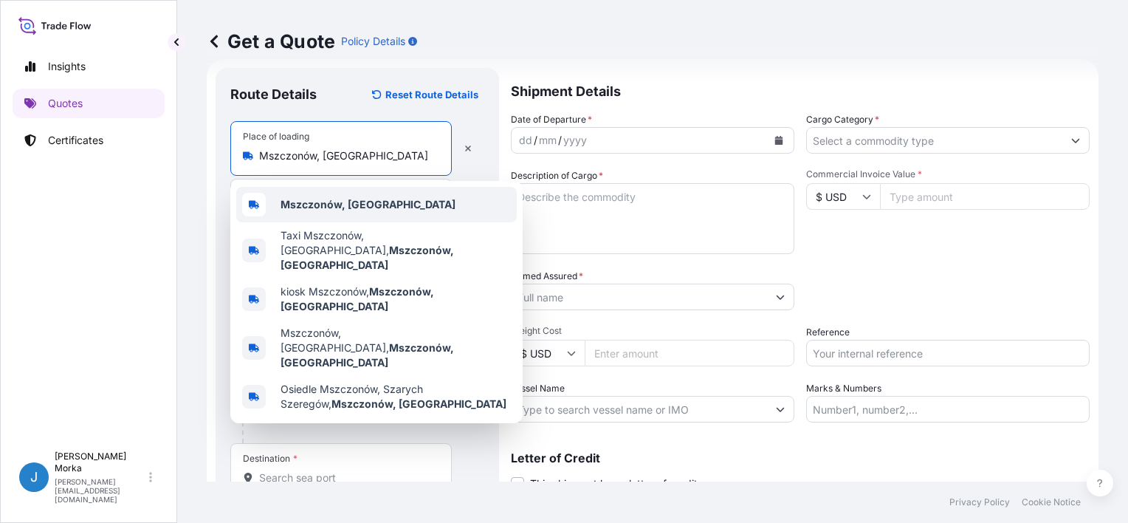
click at [325, 195] on div "Mszczonów, [GEOGRAPHIC_DATA]" at bounding box center [376, 204] width 280 height 35
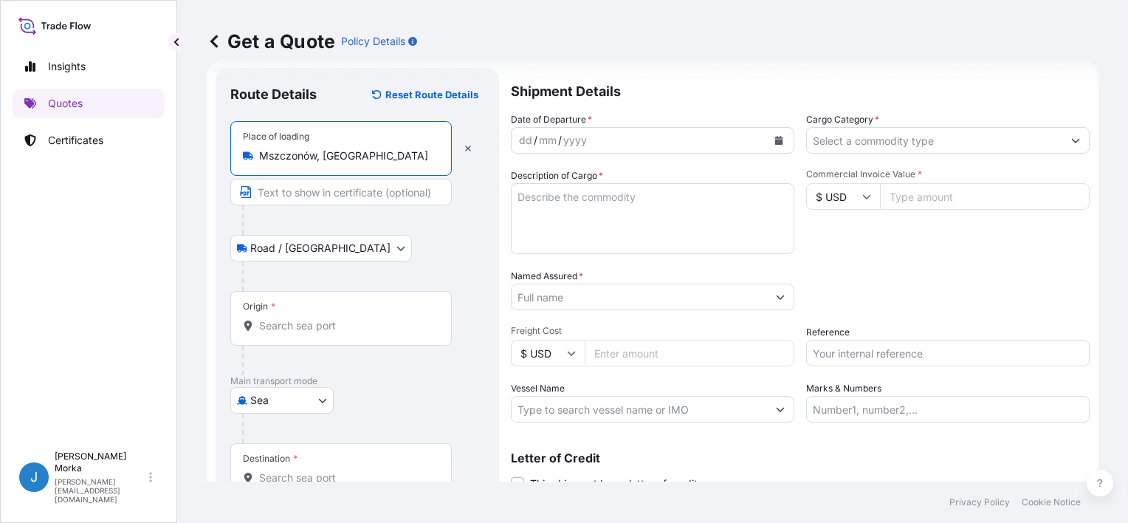
click at [315, 320] on input "Origin *" at bounding box center [346, 325] width 174 height 15
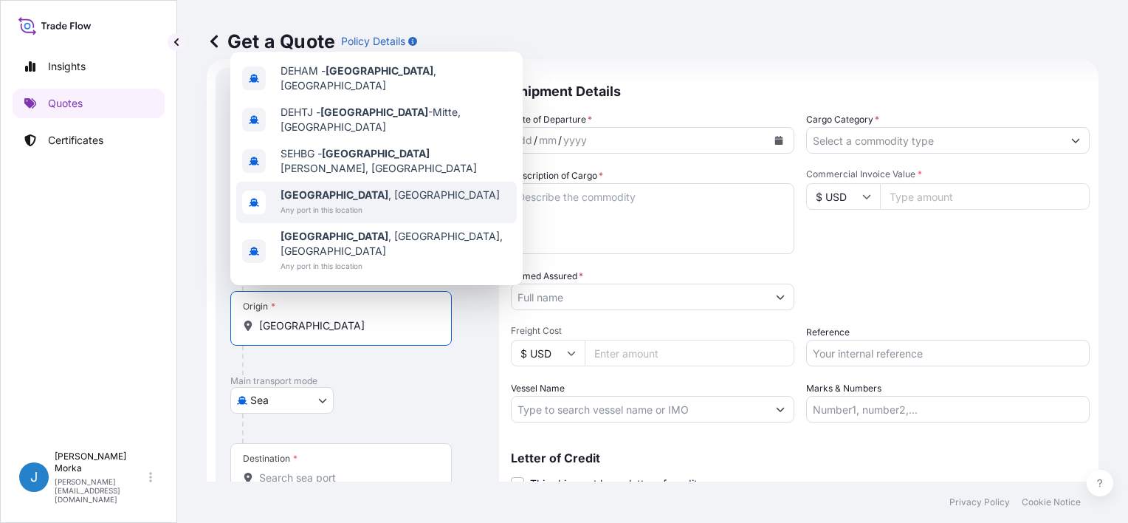
click at [401, 219] on div "[GEOGRAPHIC_DATA] , [GEOGRAPHIC_DATA] Any port in this location" at bounding box center [376, 202] width 280 height 41
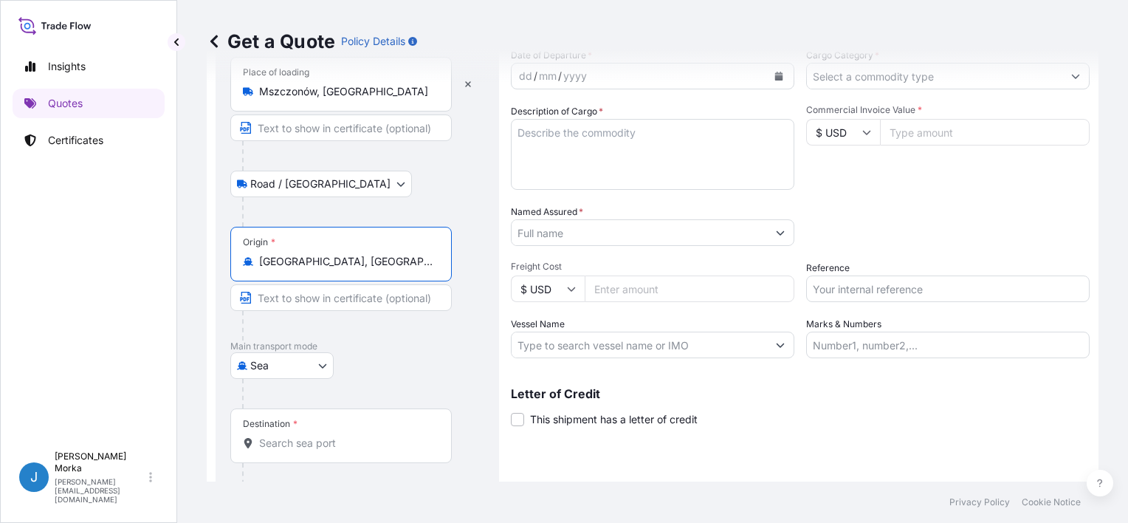
scroll to position [145, 0]
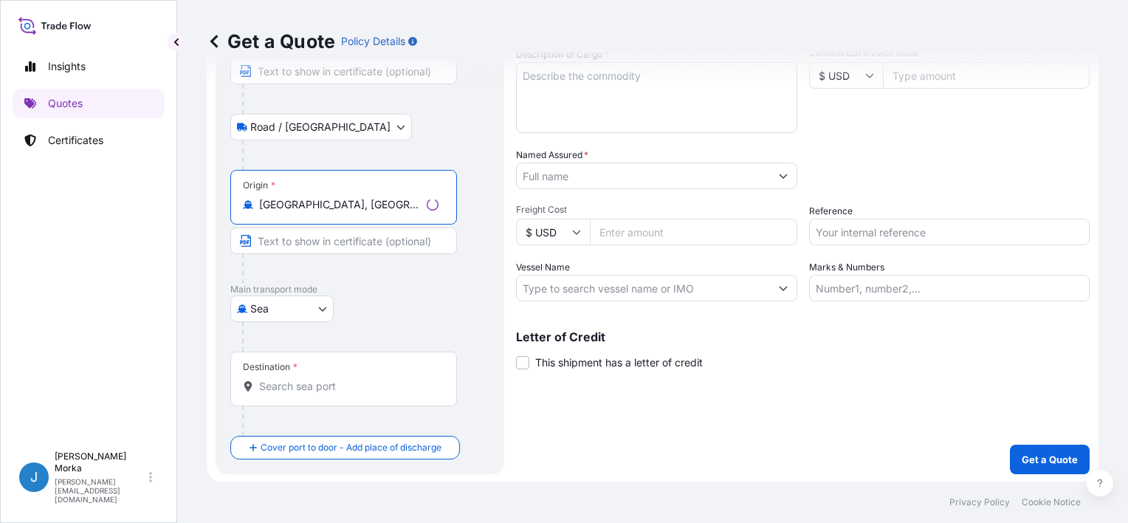
type input "[GEOGRAPHIC_DATA], [GEOGRAPHIC_DATA]"
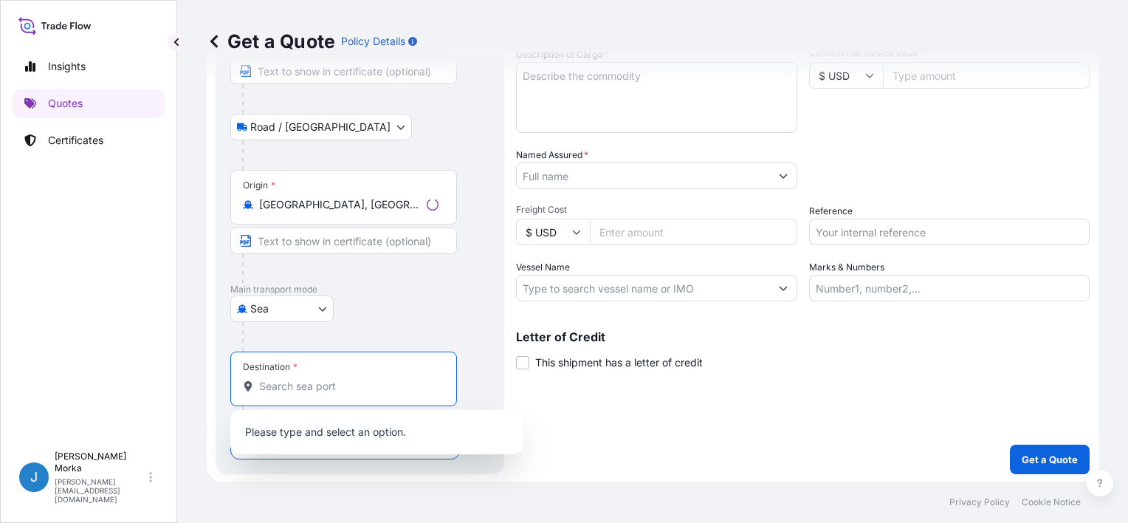
click at [328, 390] on input "Destination *" at bounding box center [348, 386] width 179 height 15
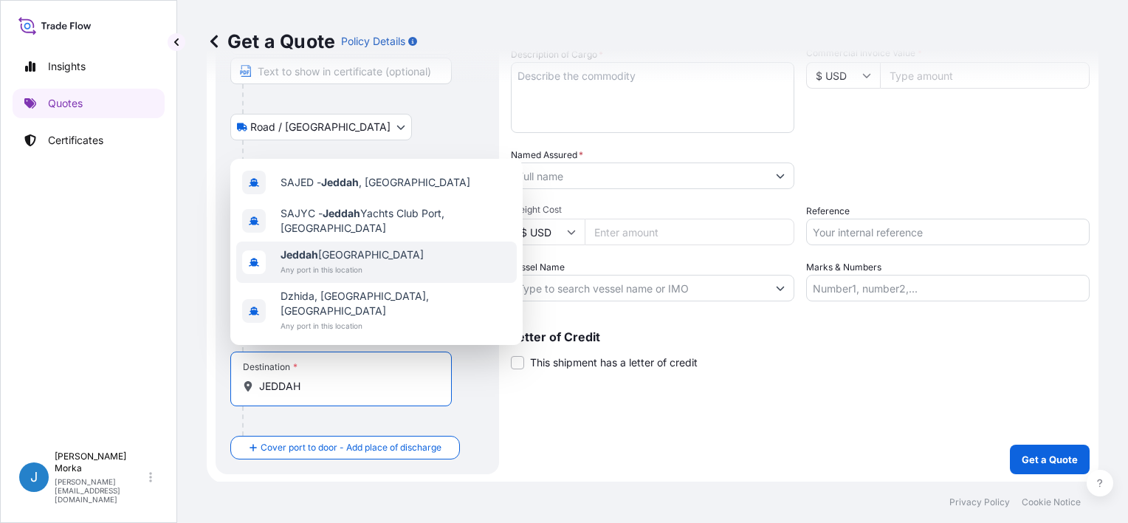
click at [380, 277] on span "Any port in this location" at bounding box center [351, 269] width 143 height 15
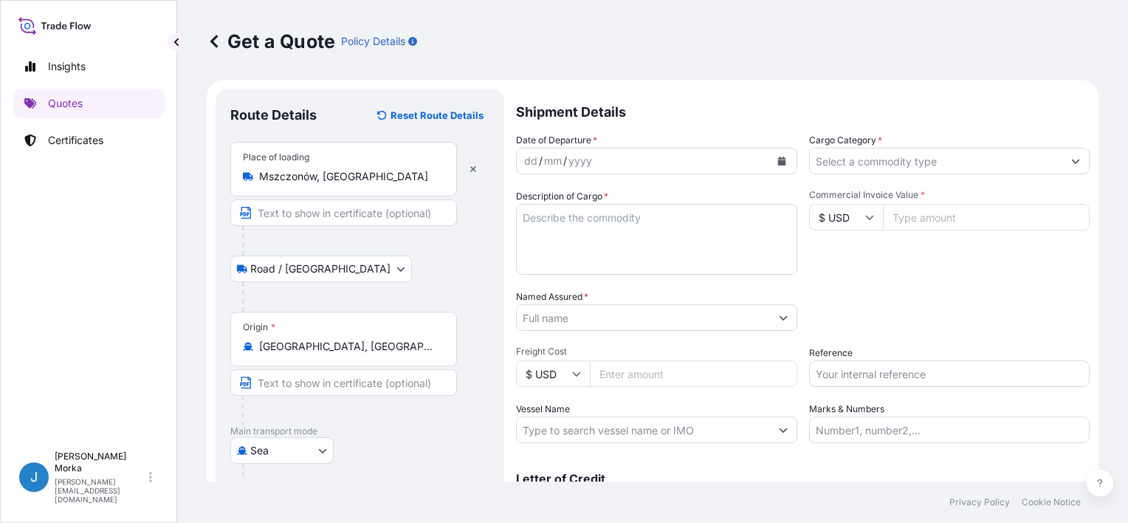
scroll to position [0, 0]
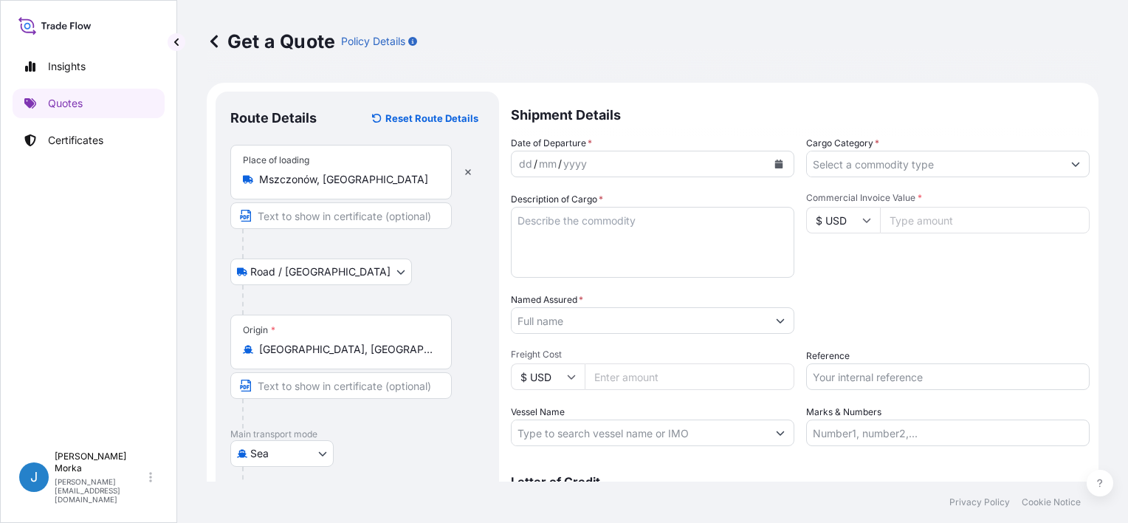
type input "Jeddah [GEOGRAPHIC_DATA]"
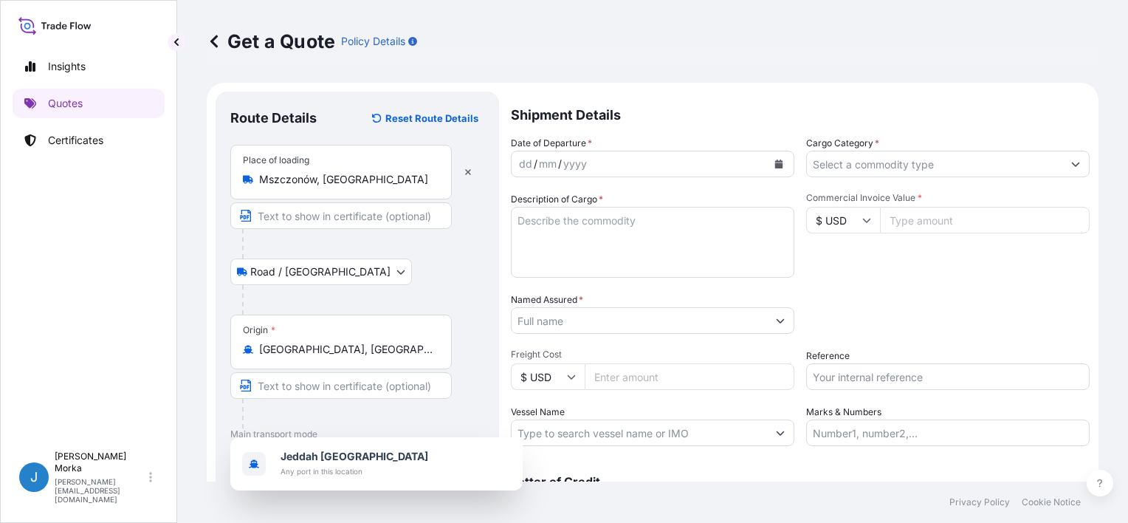
click at [774, 161] on icon "Calendar" at bounding box center [778, 163] width 9 height 9
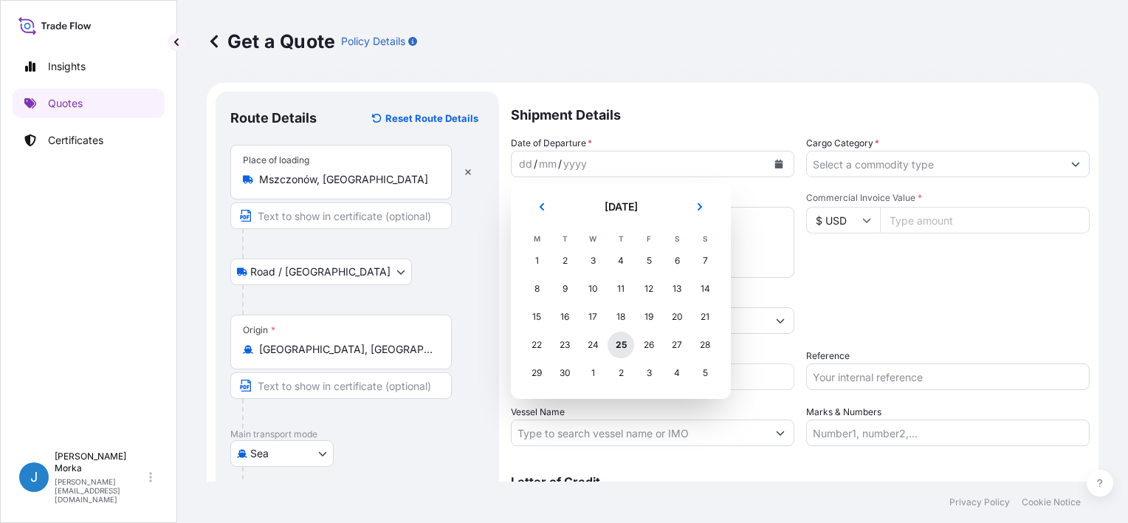
click at [612, 342] on div "25" at bounding box center [621, 344] width 27 height 27
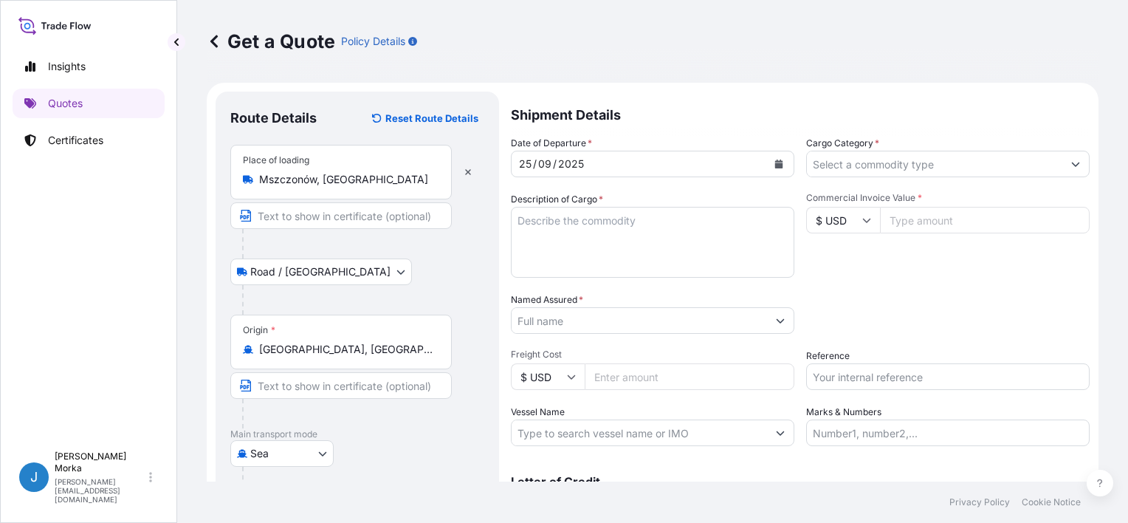
click at [597, 225] on textarea "Description of Cargo *" at bounding box center [652, 242] width 283 height 71
paste textarea "HLXU8772846"
click at [641, 245] on textarea "HLXU8772846" at bounding box center [652, 242] width 283 height 71
paste textarea "CONFECTIONERY PRODUCTS AND SAMPLES NET WEIGHT: 9896.96 KG"
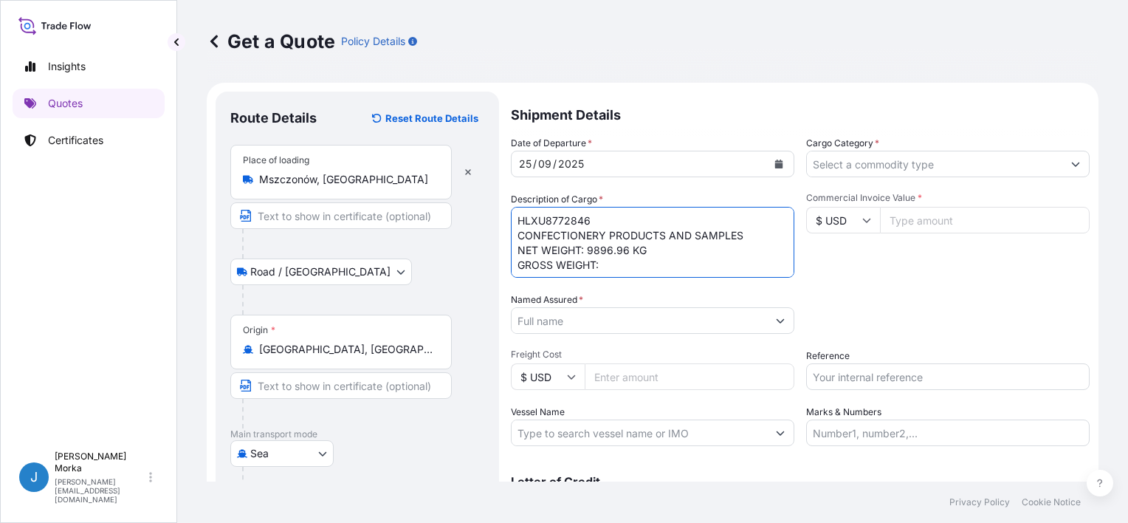
scroll to position [9, 0]
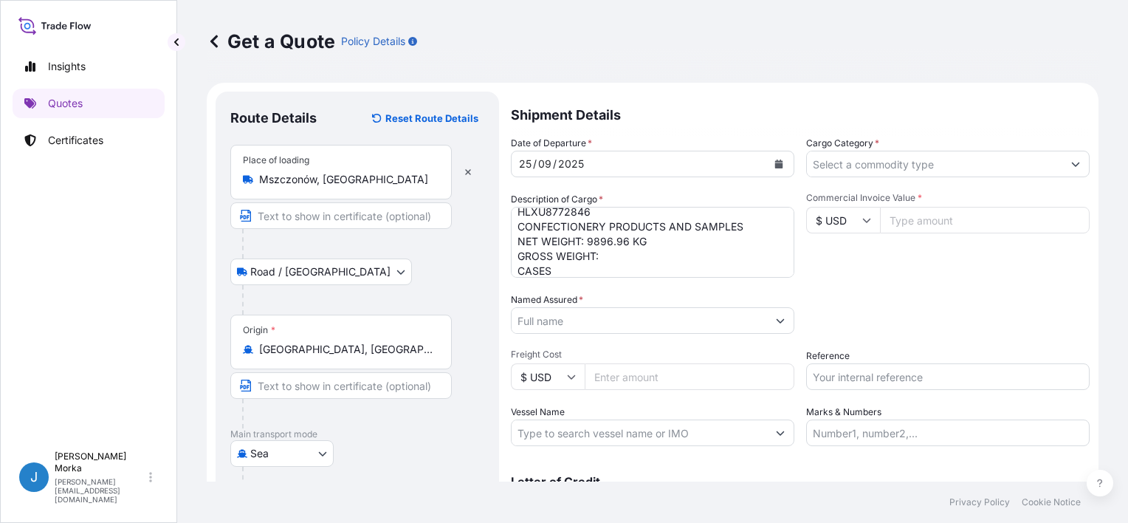
click at [636, 257] on textarea "HLXU8772846 CONFECTIONERY PRODUCTS AND SAMPLES NET WEIGHT: 9896.96 KG GROSS WEI…" at bounding box center [652, 242] width 283 height 71
paste textarea "11292,442 KG"
click at [634, 255] on textarea "HLXU8772846 CONFECTIONERY PRODUCTS AND SAMPLES NET WEIGHT: 9896.96 KG GROSS WEI…" at bounding box center [652, 242] width 283 height 71
click at [517, 271] on textarea "HLXU8772846 CONFECTIONERY PRODUCTS AND SAMPLES NET WEIGHT: 9896.96 KG GROSS WEI…" at bounding box center [652, 242] width 283 height 71
paste textarea "7302"
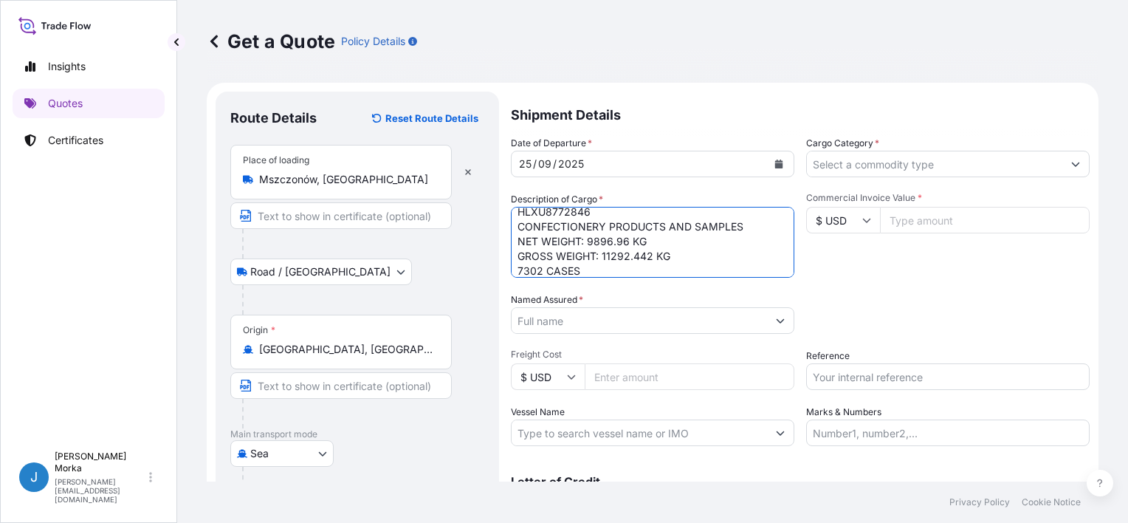
type textarea "HLXU8772846 CONFECTIONERY PRODUCTS AND SAMPLES NET WEIGHT: 9896.96 KG GROSS WEI…"
click at [896, 286] on div "Date of Departure * [DATE] Cargo Category * Description of Cargo * HLXU8772846 …" at bounding box center [800, 291] width 579 height 310
click at [907, 171] on input "Cargo Category *" at bounding box center [934, 164] width 255 height 27
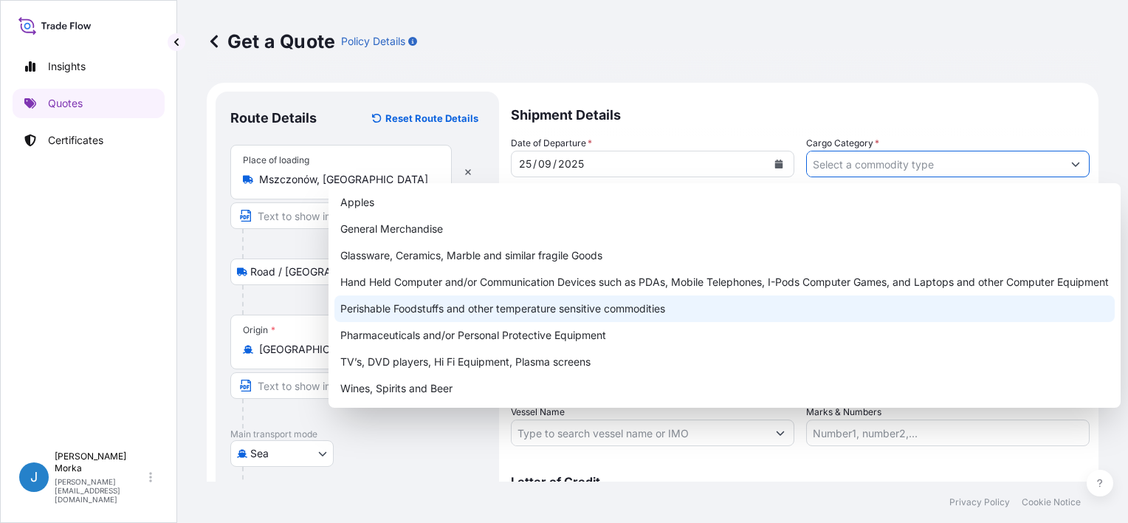
click at [455, 313] on div "Perishable Foodstuffs and other temperature sensitive commodities" at bounding box center [724, 308] width 780 height 27
type input "Perishable Foodstuffs and other temperature sensitive commodities"
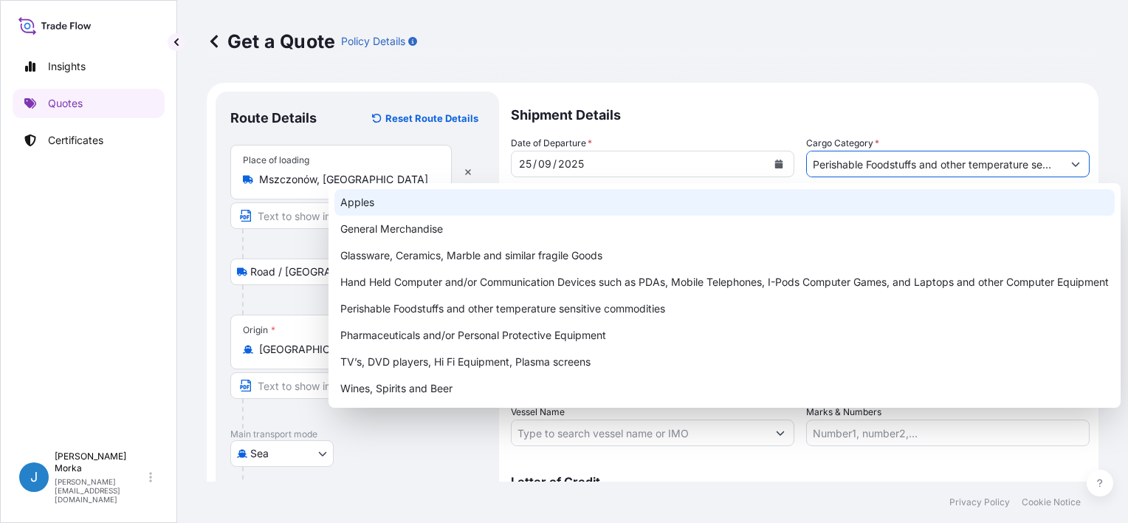
click at [696, 112] on p "Shipment Details" at bounding box center [800, 114] width 579 height 44
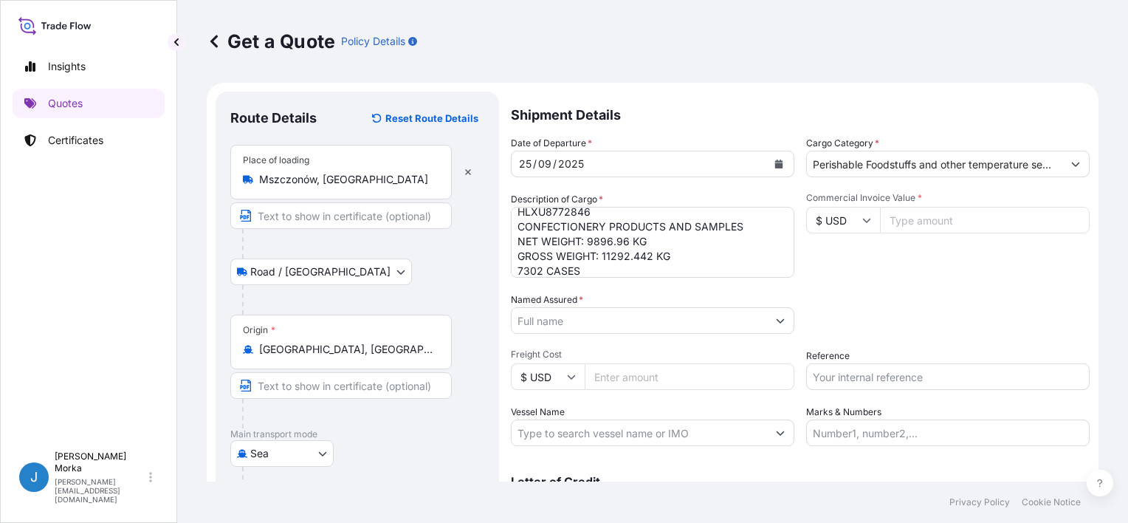
click at [565, 323] on input "Named Assured *" at bounding box center [639, 320] width 255 height 27
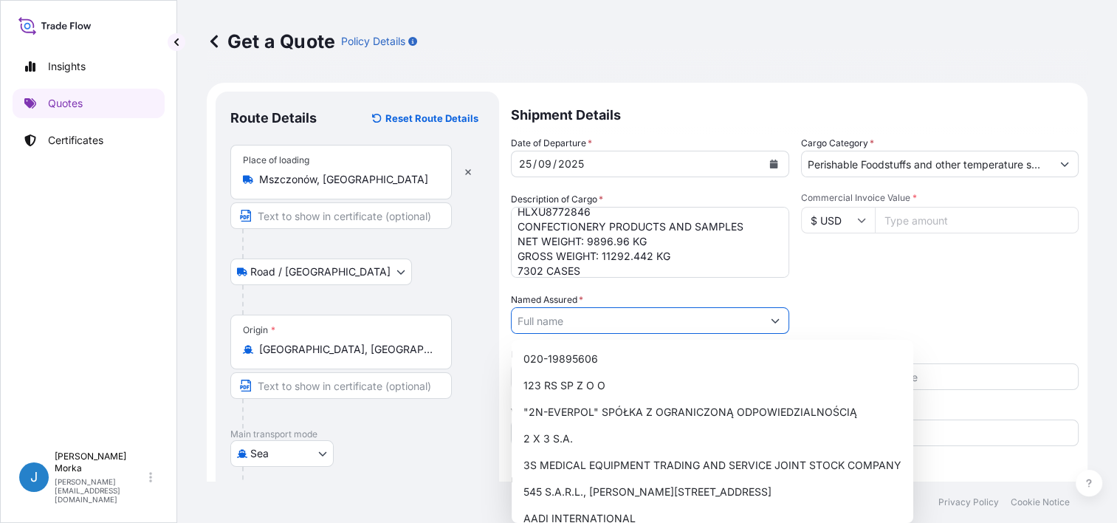
paste input "TALA UNITED TRADING COMPANY"
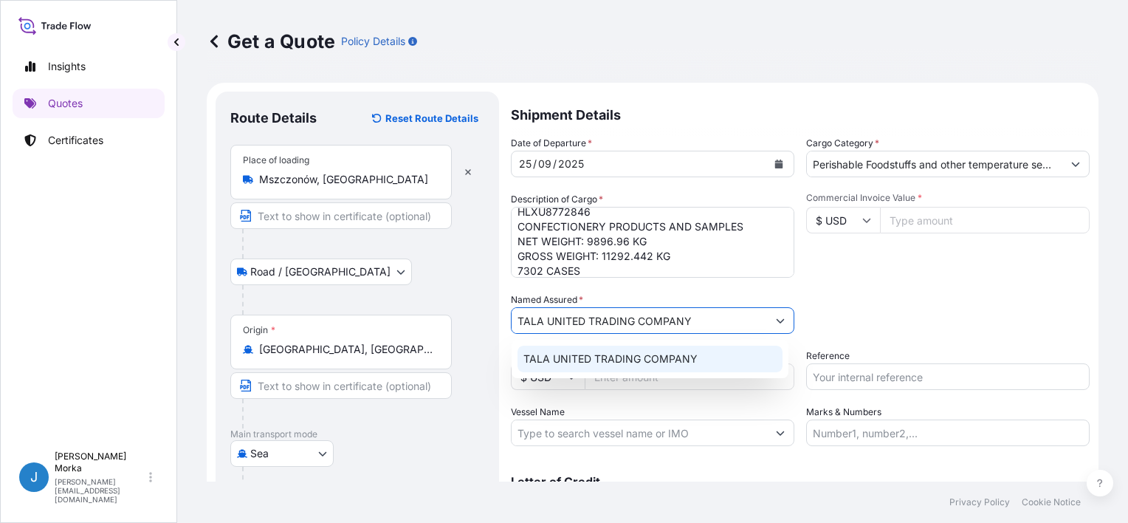
click at [608, 357] on span "TALA UNITED TRADING COMPANY" at bounding box center [610, 358] width 174 height 15
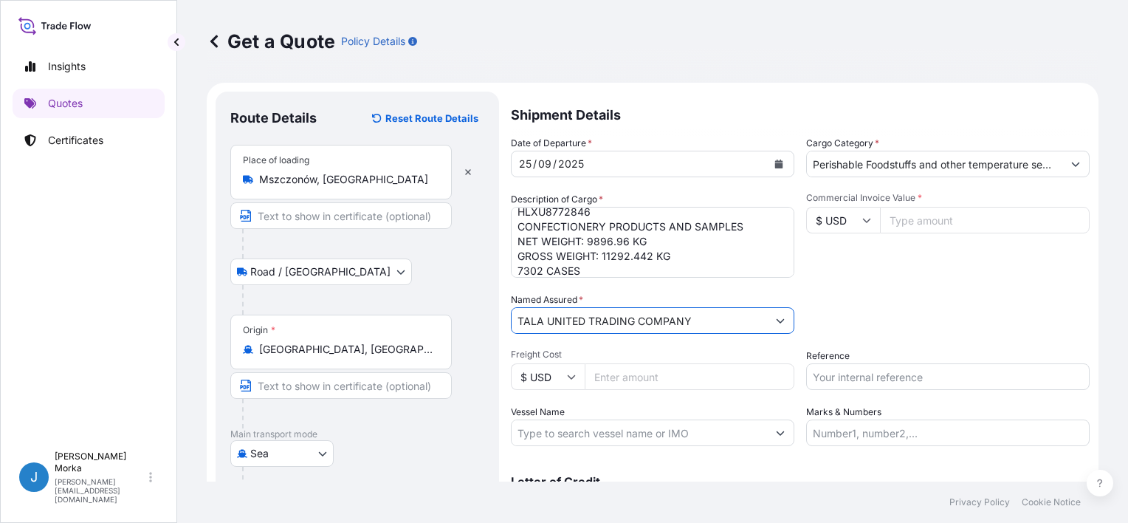
type input "TALA UNITED TRADING COMPANY"
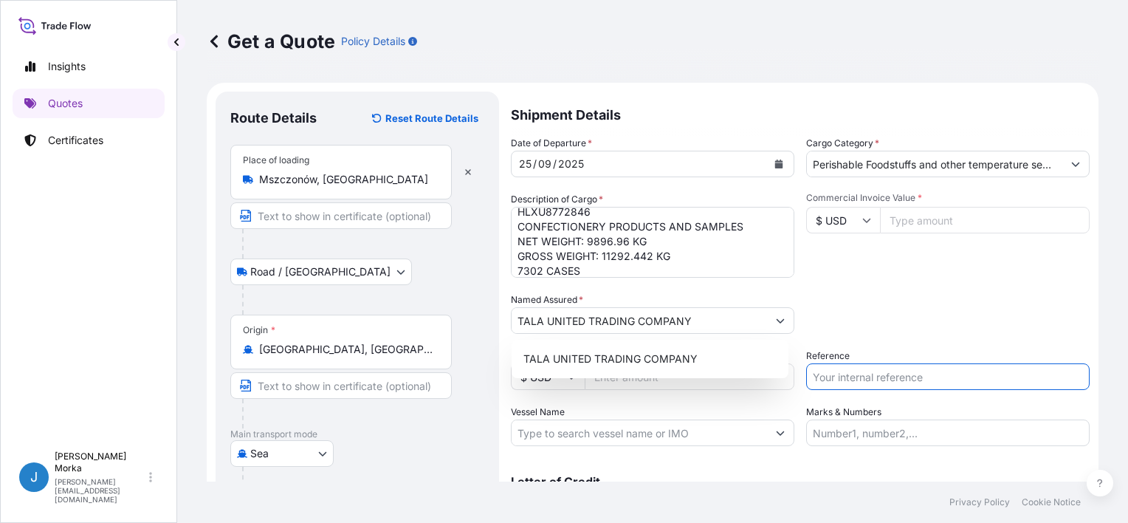
click at [913, 381] on input "Reference" at bounding box center [947, 376] width 283 height 27
paste input "S02057432"
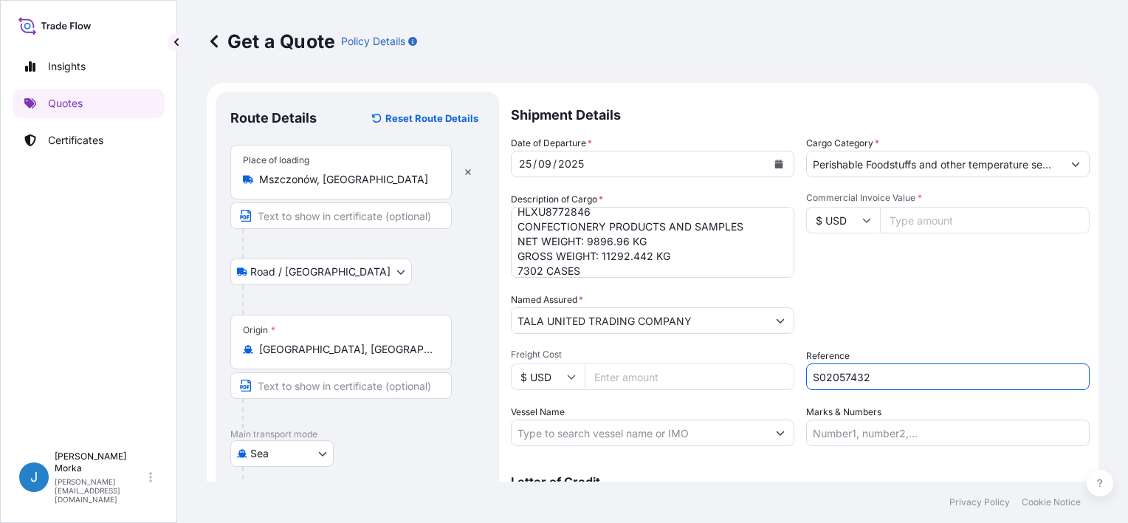
type input "S02057432"
click at [889, 295] on div "Packing Category Type to search a container mode Please select a primary mode o…" at bounding box center [947, 312] width 283 height 41
click at [982, 216] on input "Commercial Invoice Value *" at bounding box center [985, 220] width 210 height 27
paste input "117554"
click at [932, 283] on div "Date of Departure * [DATE] Cargo Category * Perishable Foodstuffs and other tem…" at bounding box center [800, 291] width 579 height 310
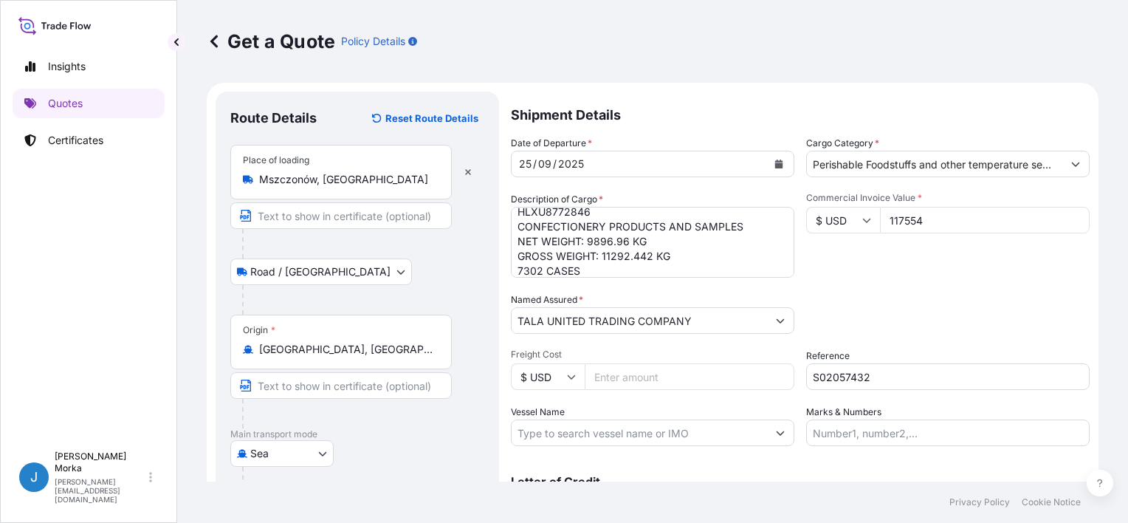
click at [954, 216] on input "117554" at bounding box center [985, 220] width 210 height 27
type input "117554.00"
click at [924, 319] on div "Packing Category Type to search a container mode Please select a primary mode o…" at bounding box center [947, 312] width 283 height 41
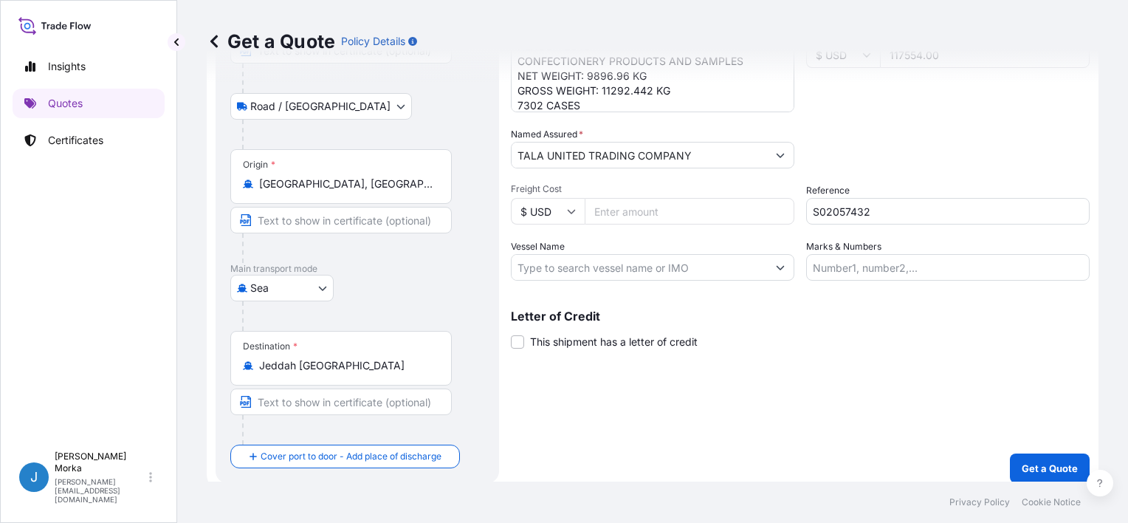
scroll to position [174, 0]
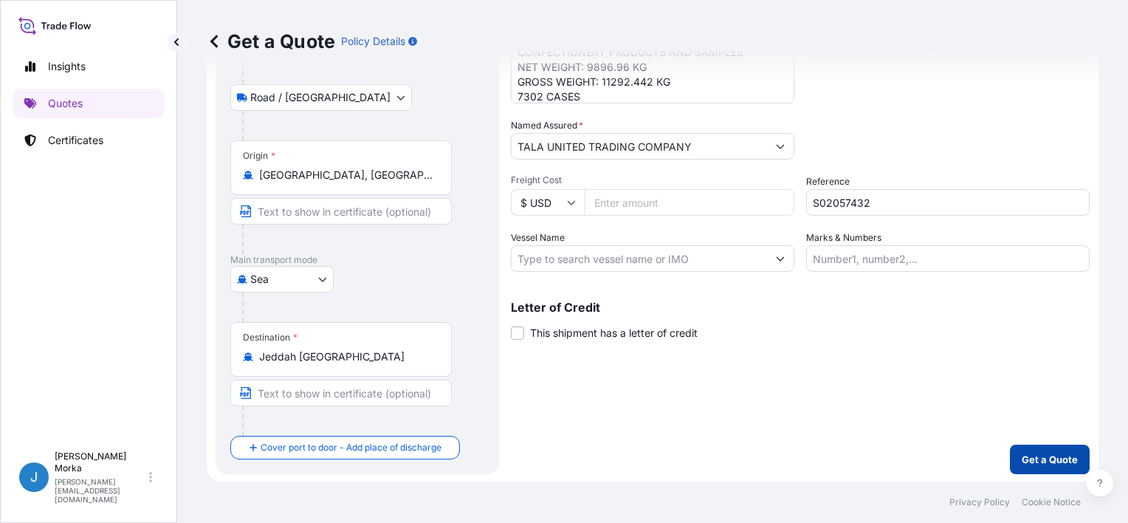
click at [1046, 455] on p "Get a Quote" at bounding box center [1050, 459] width 56 height 15
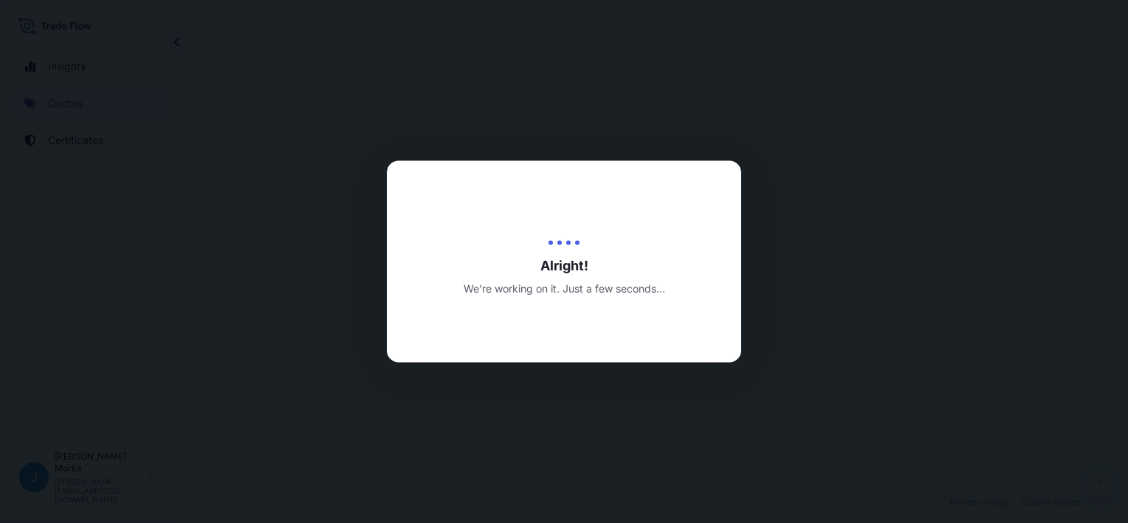
select select "Road / [GEOGRAPHIC_DATA]"
select select "Sea"
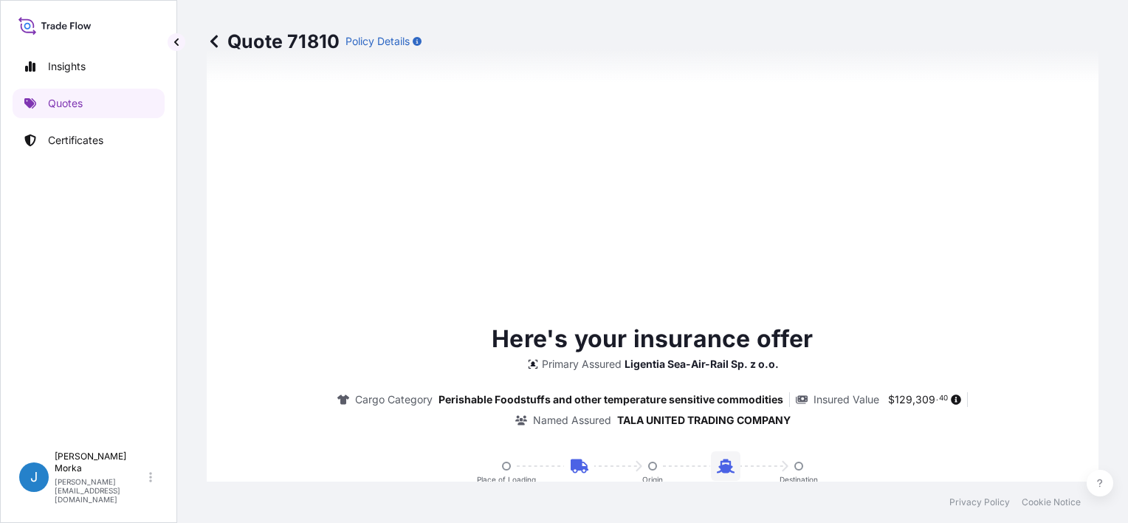
scroll to position [738, 0]
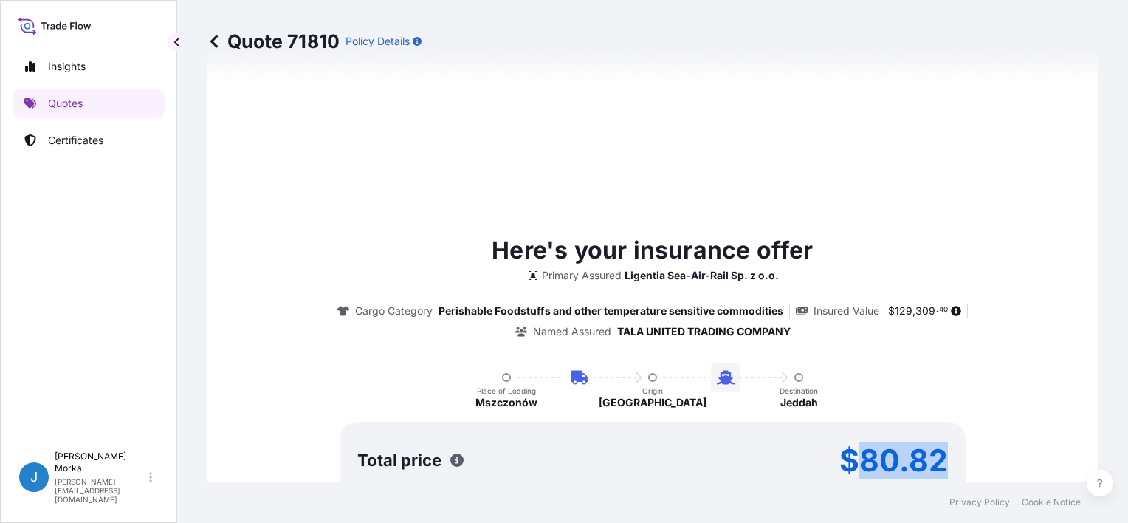
drag, startPoint x: 850, startPoint y: 452, endPoint x: 971, endPoint y: 449, distance: 120.4
click at [971, 449] on div "Here's your insurance offer Primary Assured Ligentia Sea-Air-Rail Sp. z o.o. Ca…" at bounding box center [652, 377] width 850 height 289
copy p "80.82"
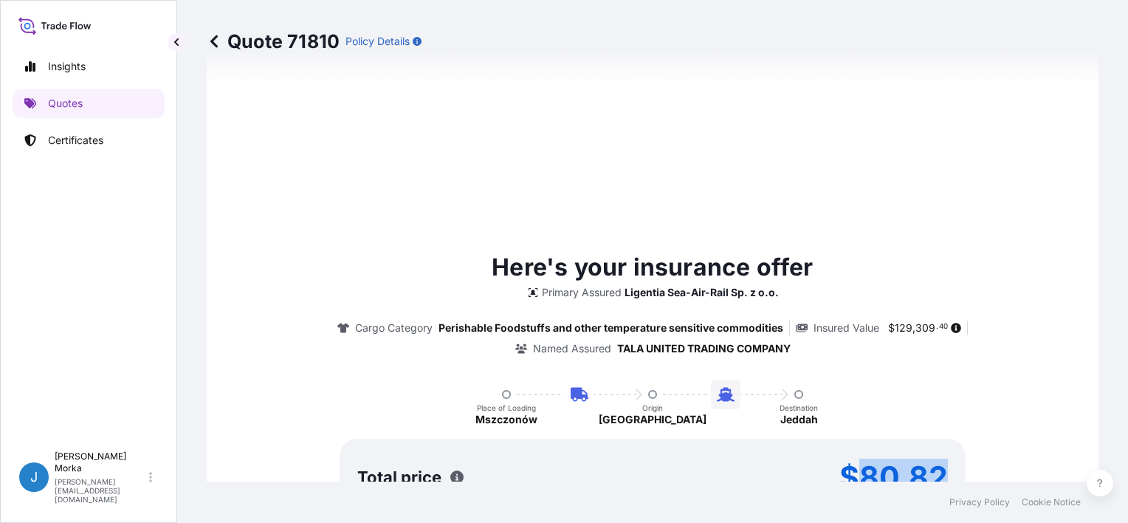
type input "[DATE]"
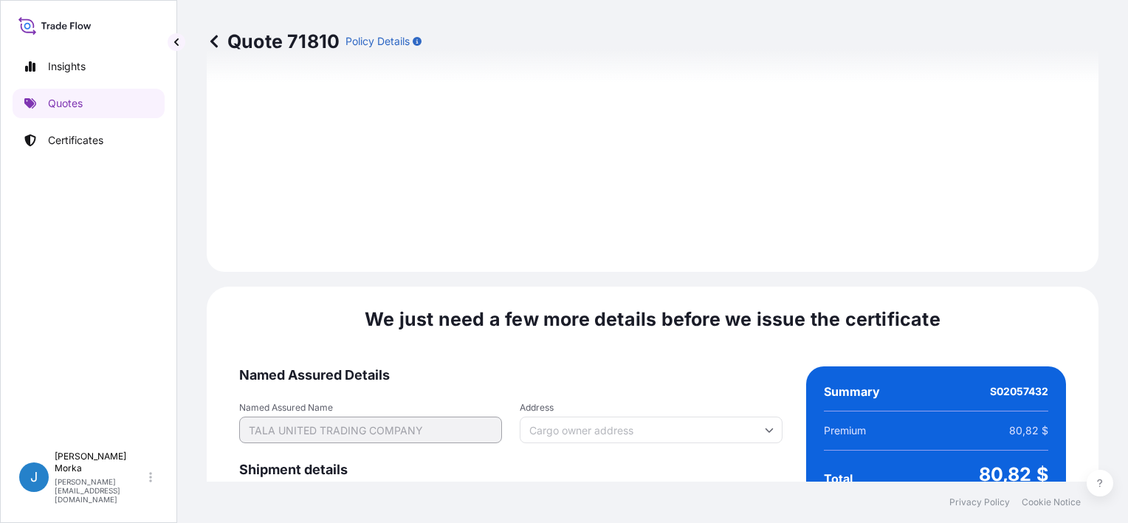
scroll to position [1980, 0]
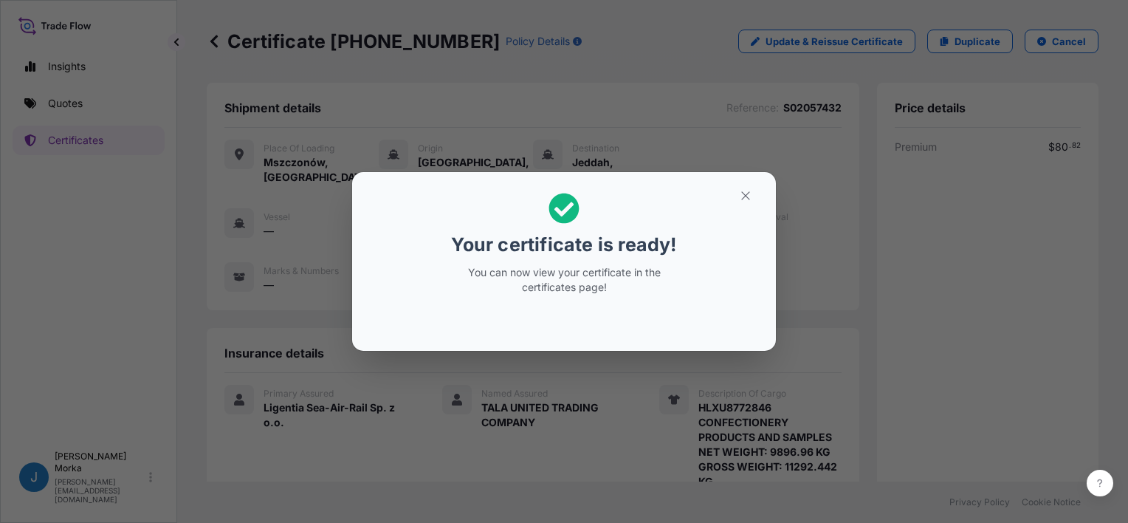
click at [739, 196] on icon "button" at bounding box center [745, 195] width 13 height 13
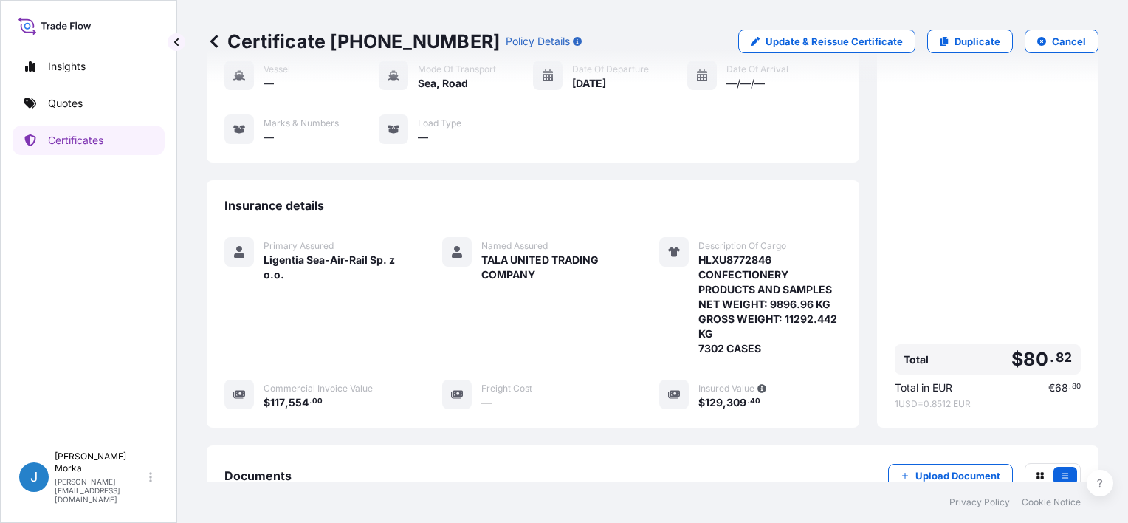
scroll to position [295, 0]
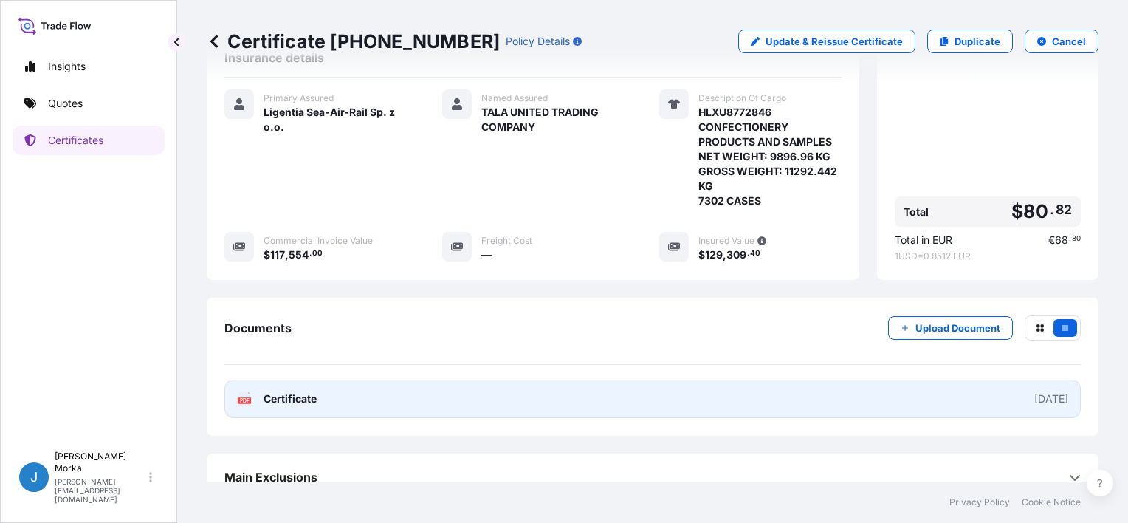
click at [442, 389] on link "PDF Certificate [DATE]" at bounding box center [652, 398] width 856 height 38
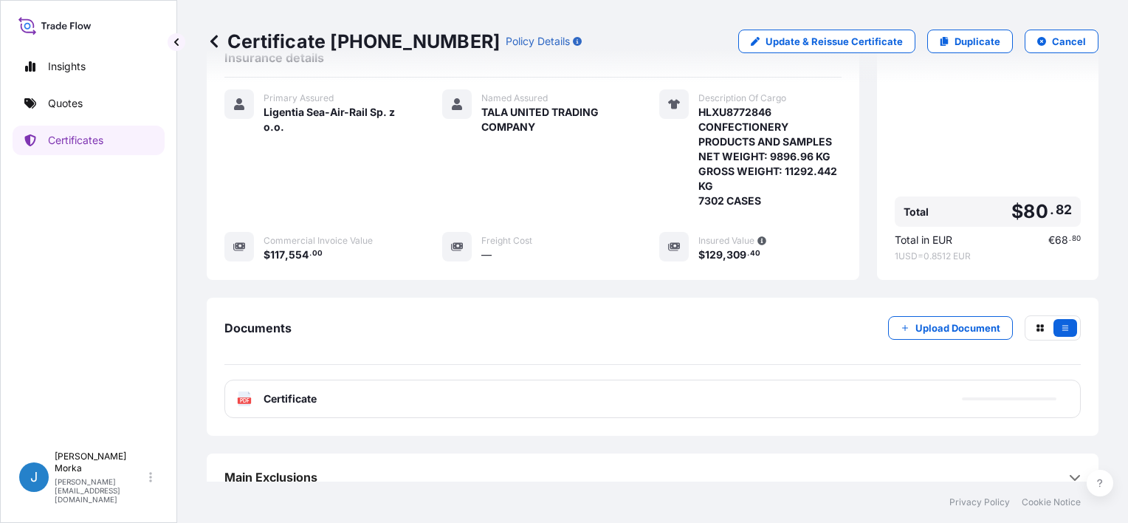
click at [119, 124] on div "Insights Quotes Certificates" at bounding box center [89, 240] width 152 height 405
click at [113, 139] on link "Certificates" at bounding box center [89, 140] width 152 height 30
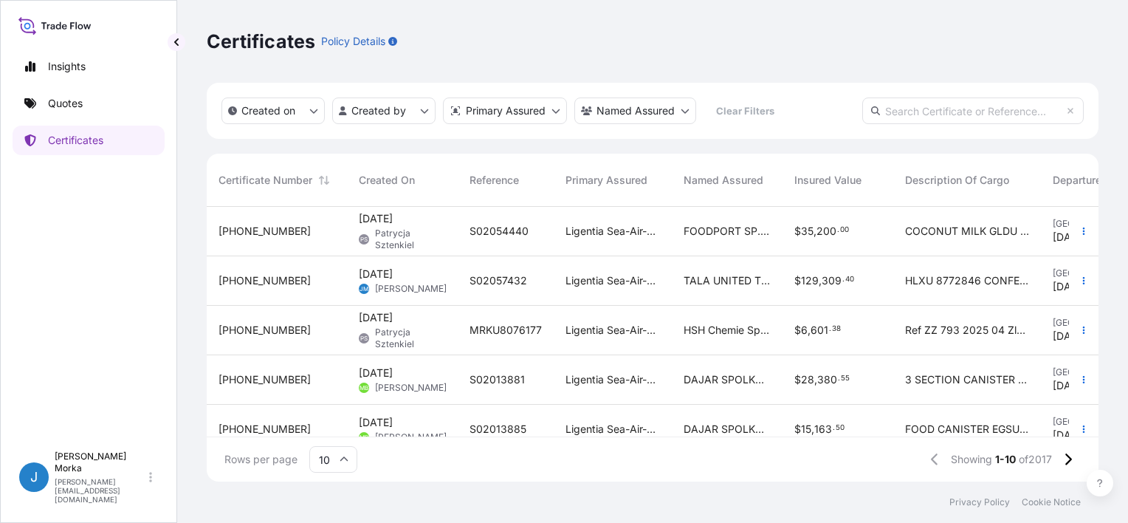
scroll to position [272, 880]
